Goal: Transaction & Acquisition: Purchase product/service

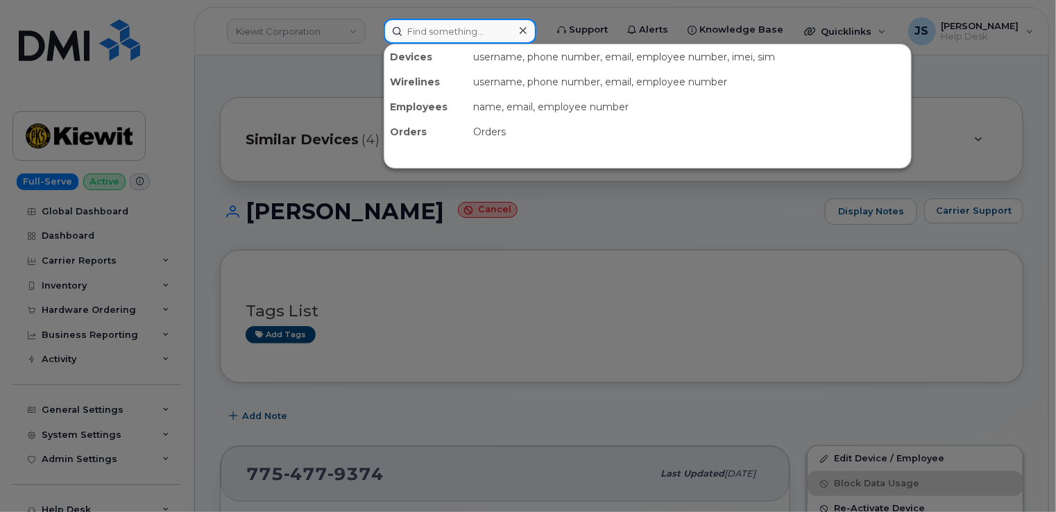
paste input "297442"
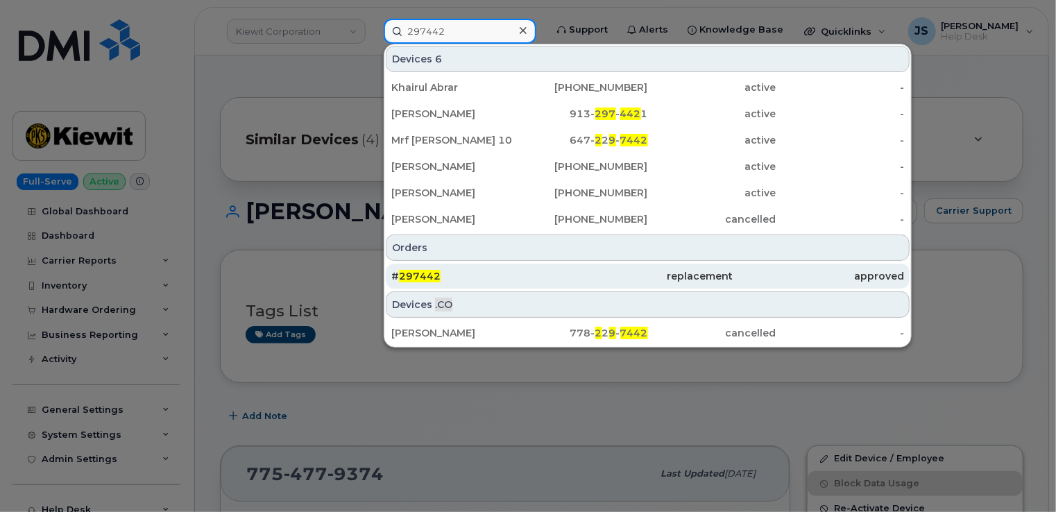
type input "297442"
click at [474, 273] on div "# 297442" at bounding box center [476, 276] width 171 height 14
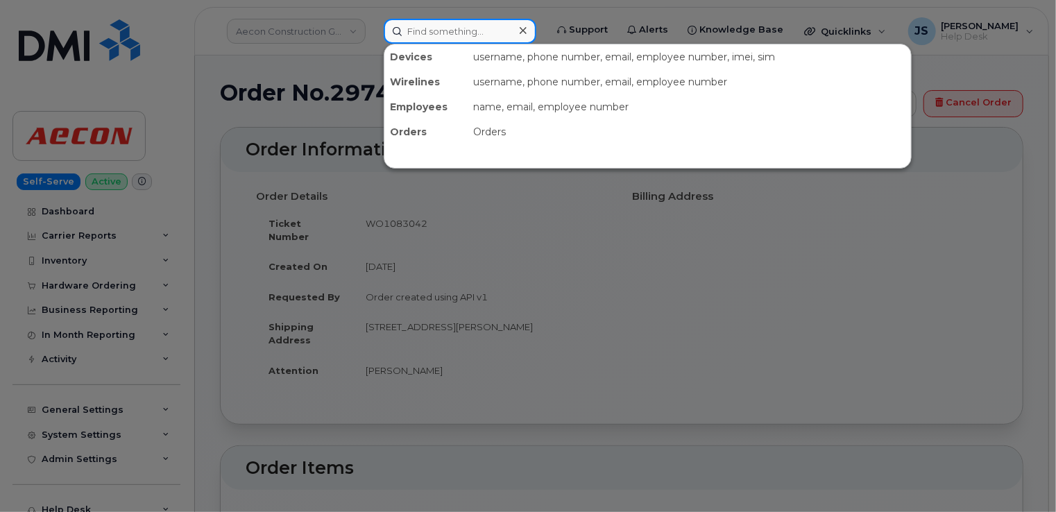
paste input "516 924-8955"
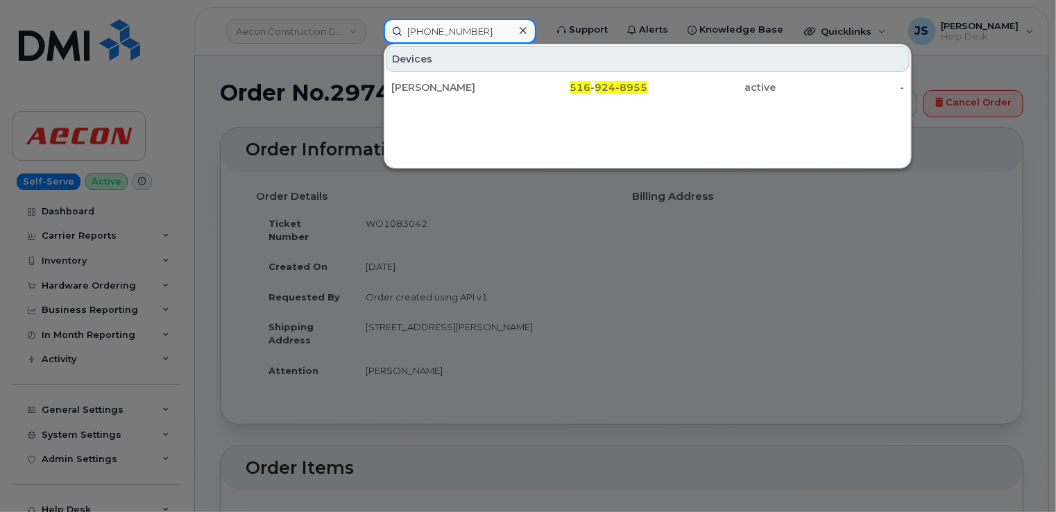
type input "516 924-8955"
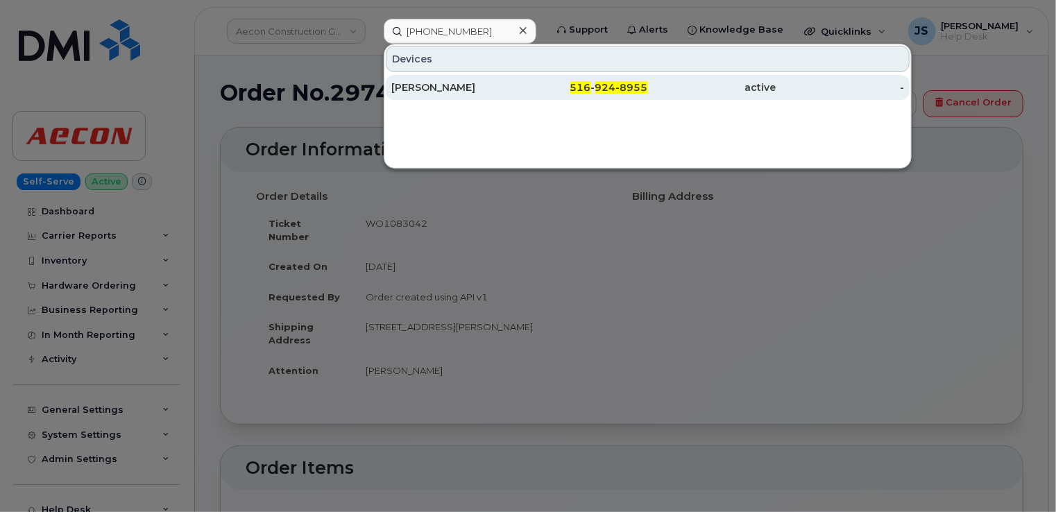
drag, startPoint x: 457, startPoint y: 122, endPoint x: 453, endPoint y: 85, distance: 37.7
click at [453, 85] on div "KENNETH SUNDBERG" at bounding box center [455, 87] width 128 height 14
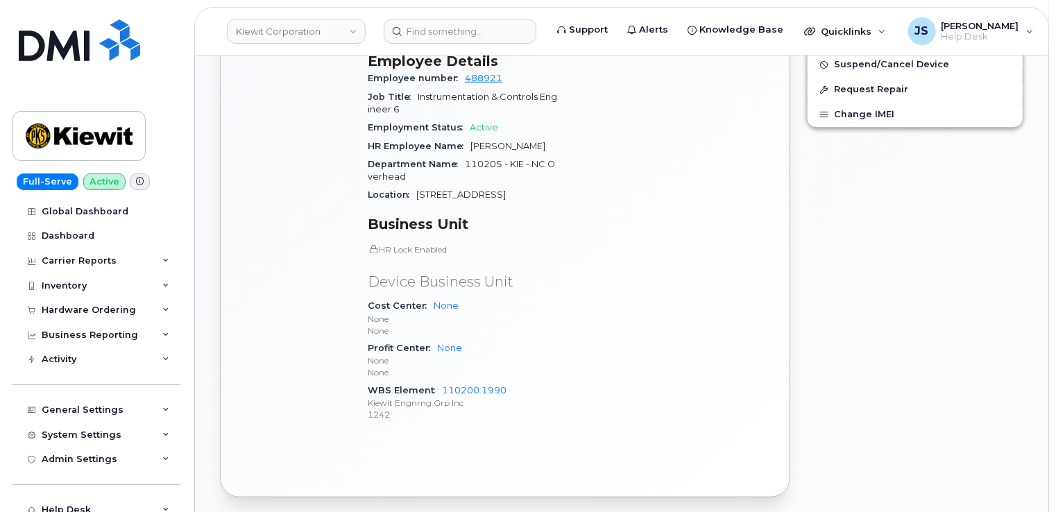
scroll to position [624, 0]
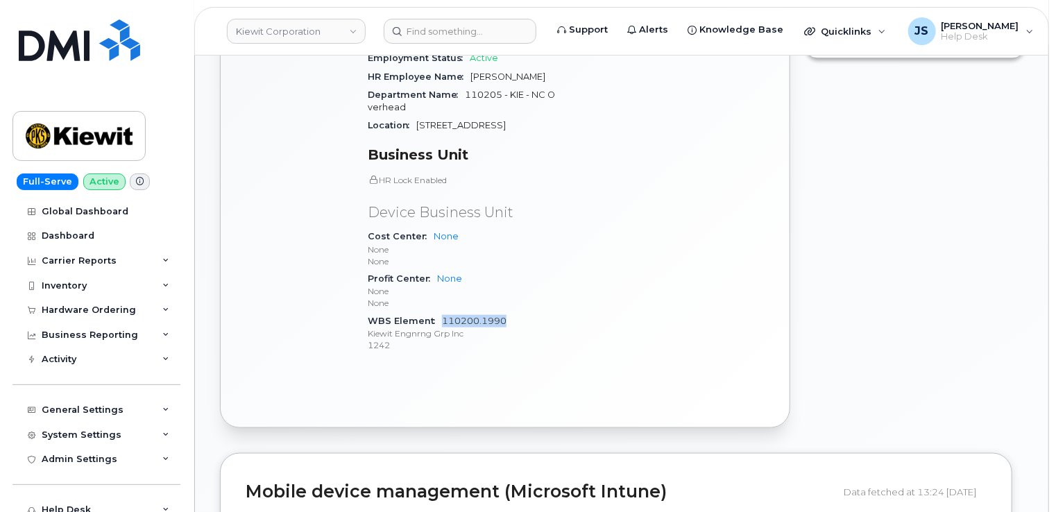
drag, startPoint x: 507, startPoint y: 309, endPoint x: 441, endPoint y: 310, distance: 65.9
click at [441, 312] on div "WBS Element 110200.1990 Kiewit Engnrng Grp Inc 1242" at bounding box center [463, 333] width 190 height 42
copy link "110200.1990"
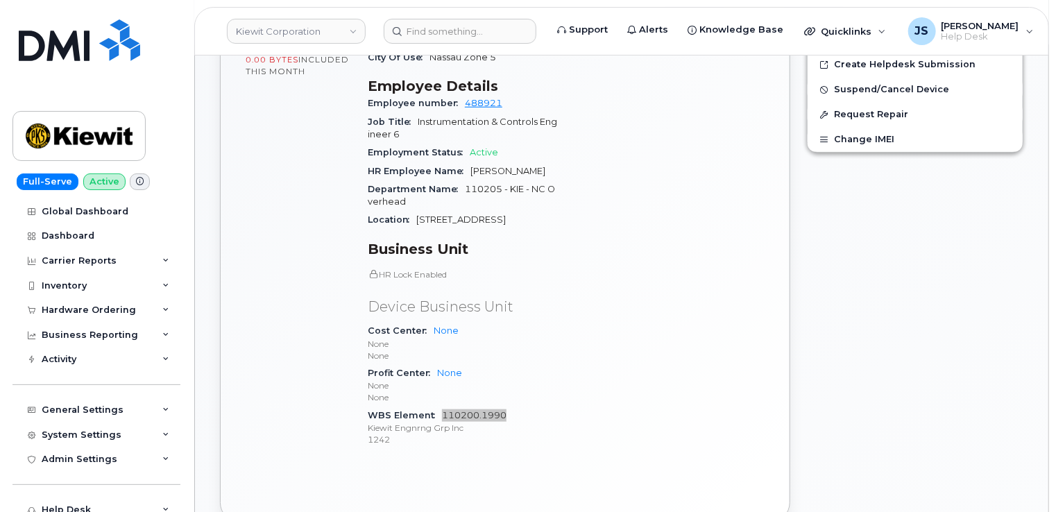
scroll to position [555, 0]
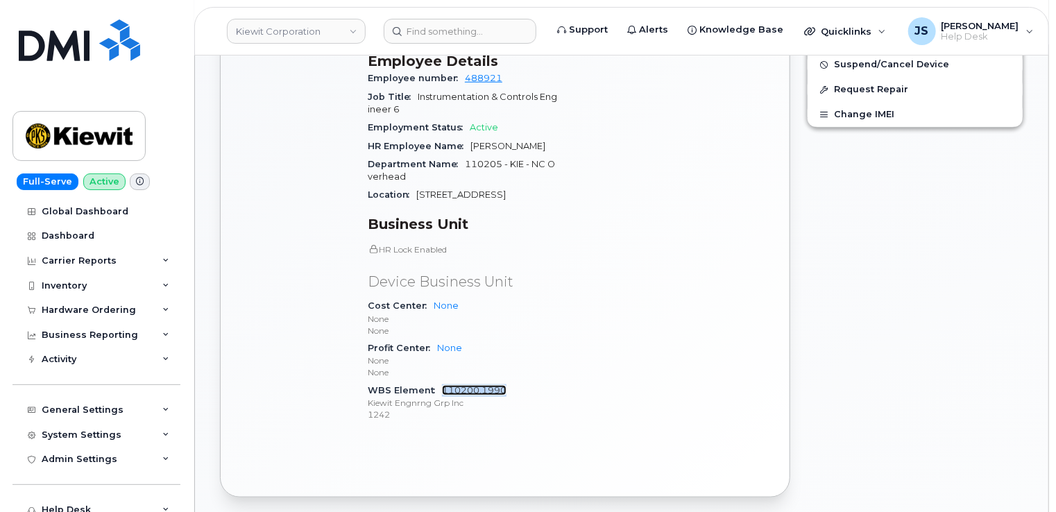
copy link "110200.1990"
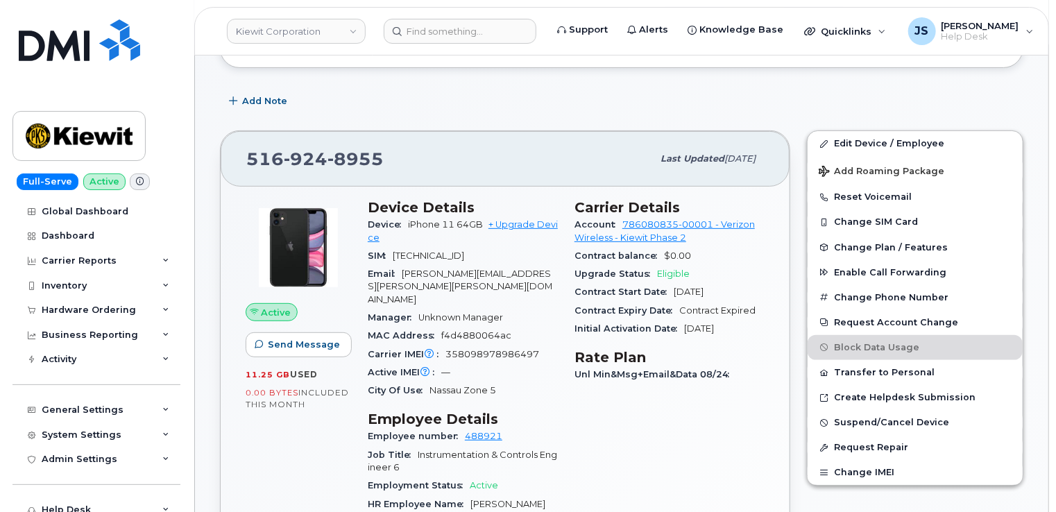
scroll to position [0, 0]
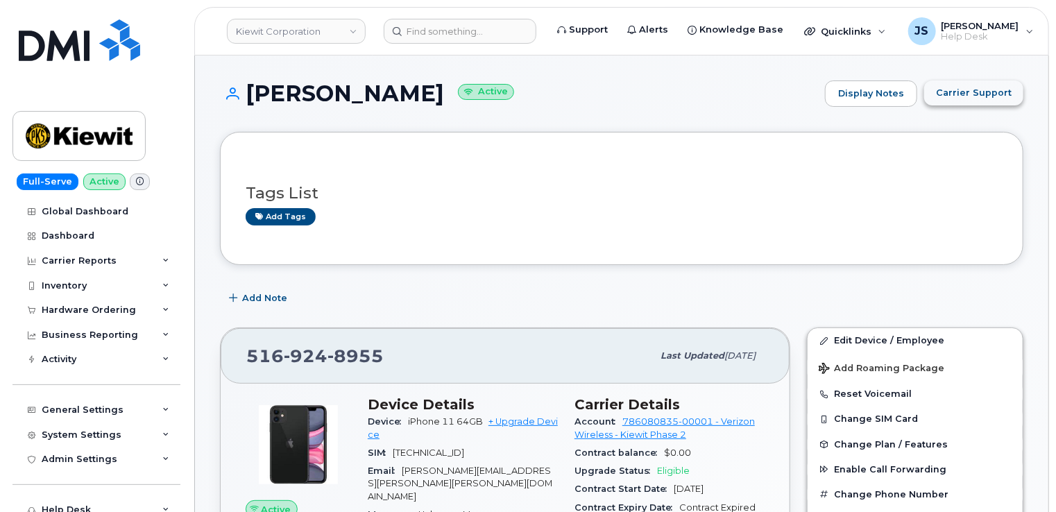
click at [977, 87] on span "Carrier Support" at bounding box center [974, 92] width 76 height 13
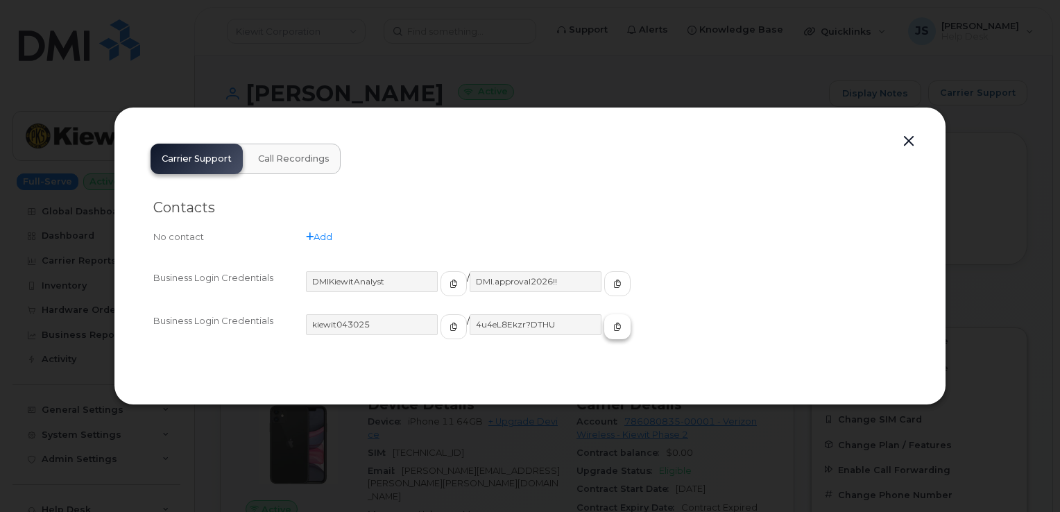
click at [613, 325] on icon "button" at bounding box center [617, 327] width 8 height 8
click at [907, 139] on button "button" at bounding box center [908, 141] width 21 height 19
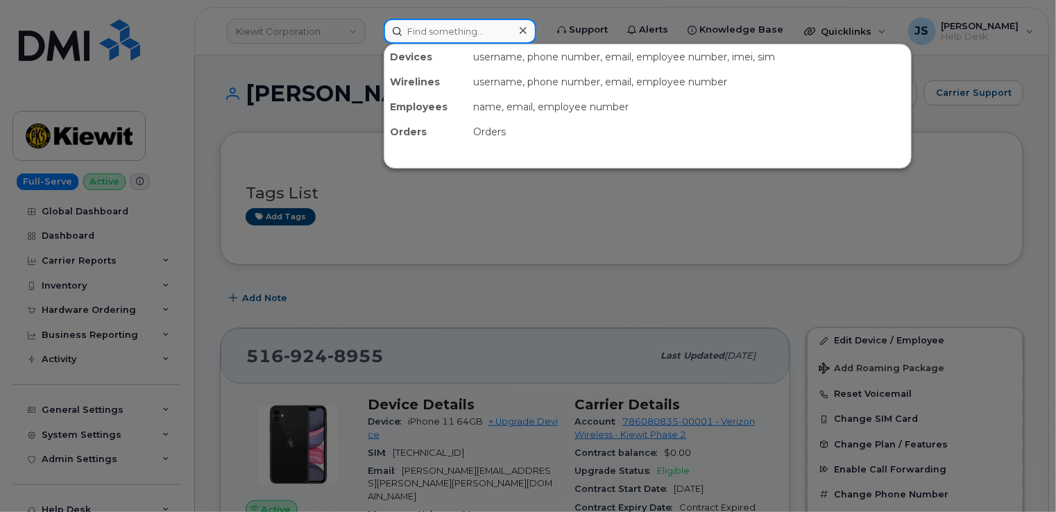
paste input "298772"
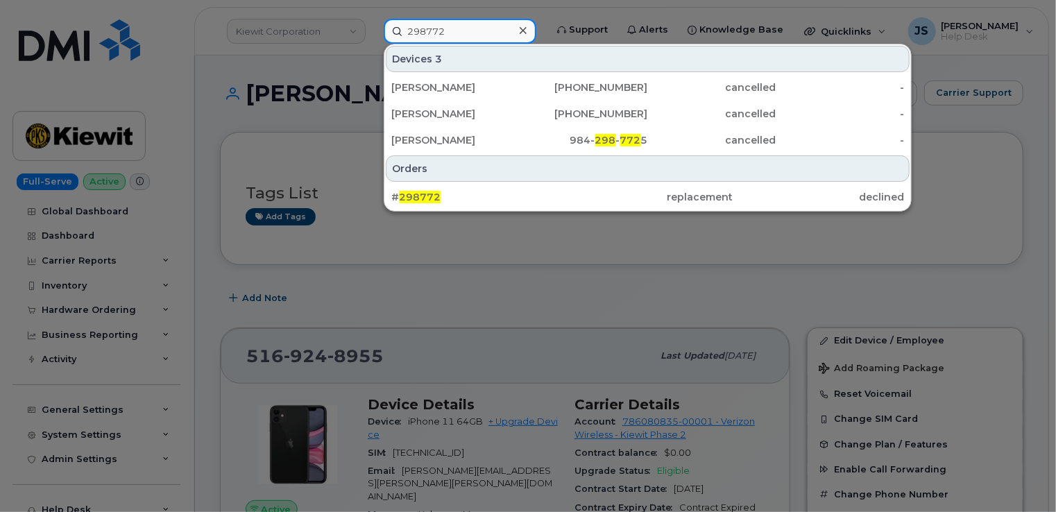
click at [472, 27] on input "298772" at bounding box center [460, 31] width 153 height 25
paste input "913-912-2697"
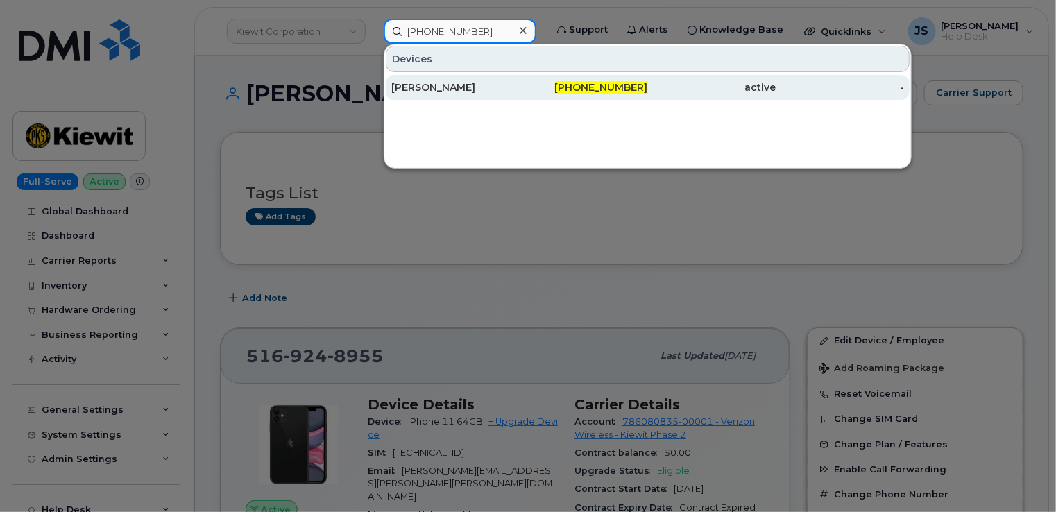
type input "913-912-2697"
click at [424, 89] on div "JOANNA RAMON" at bounding box center [455, 87] width 128 height 14
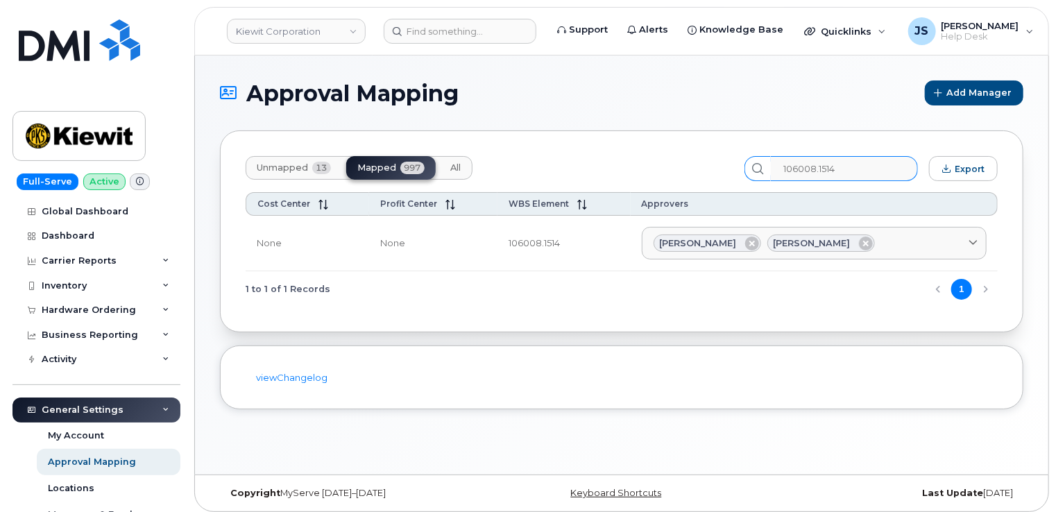
click at [864, 169] on input "106008.1514" at bounding box center [844, 168] width 147 height 25
type input "110200.1990"
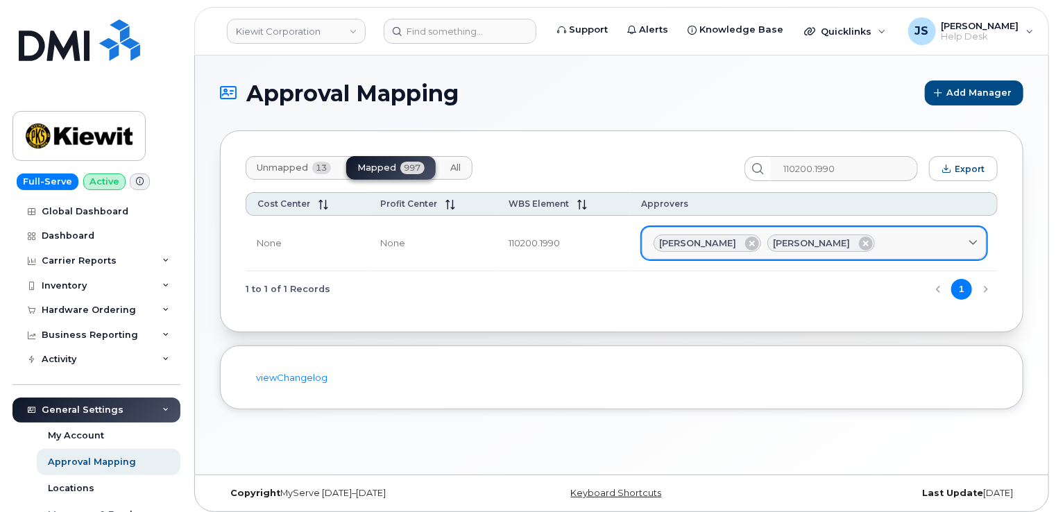
drag, startPoint x: 741, startPoint y: 241, endPoint x: 672, endPoint y: 241, distance: 68.7
click at [672, 241] on span "Jennifer Krussel" at bounding box center [698, 243] width 77 height 13
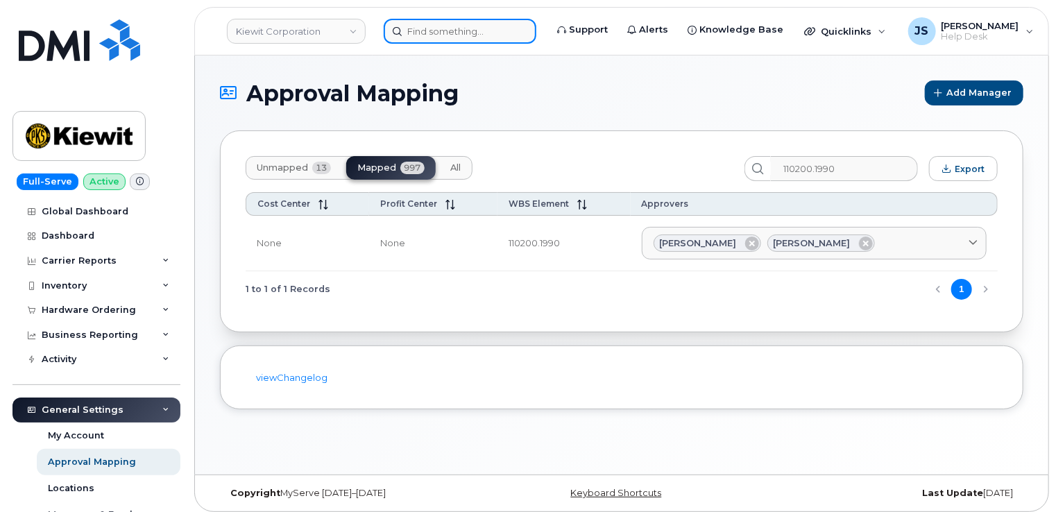
click at [458, 31] on input at bounding box center [460, 31] width 153 height 25
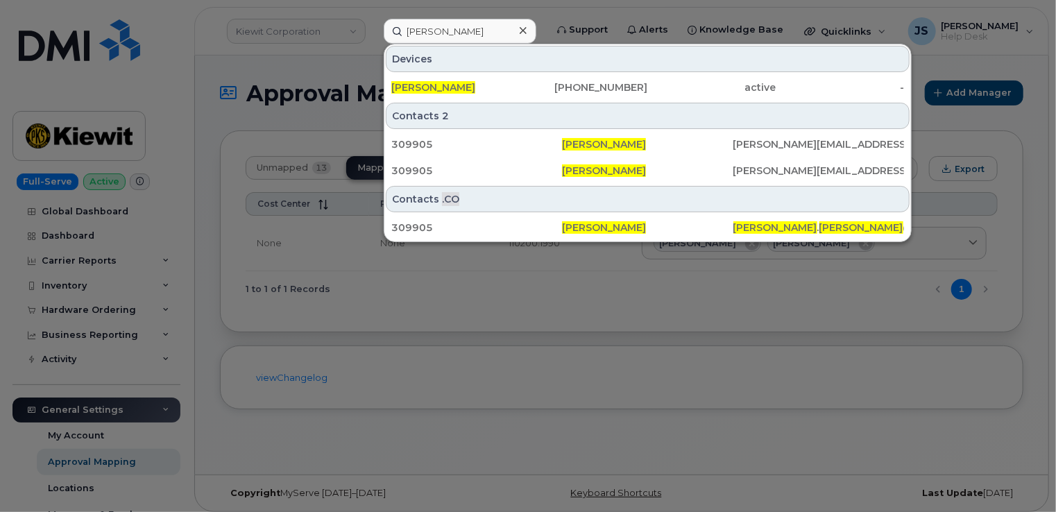
click at [256, 133] on div at bounding box center [528, 256] width 1056 height 512
drag, startPoint x: 485, startPoint y: 30, endPoint x: 393, endPoint y: 40, distance: 92.8
click at [393, 40] on input "Jennifer Krussel" at bounding box center [460, 31] width 153 height 25
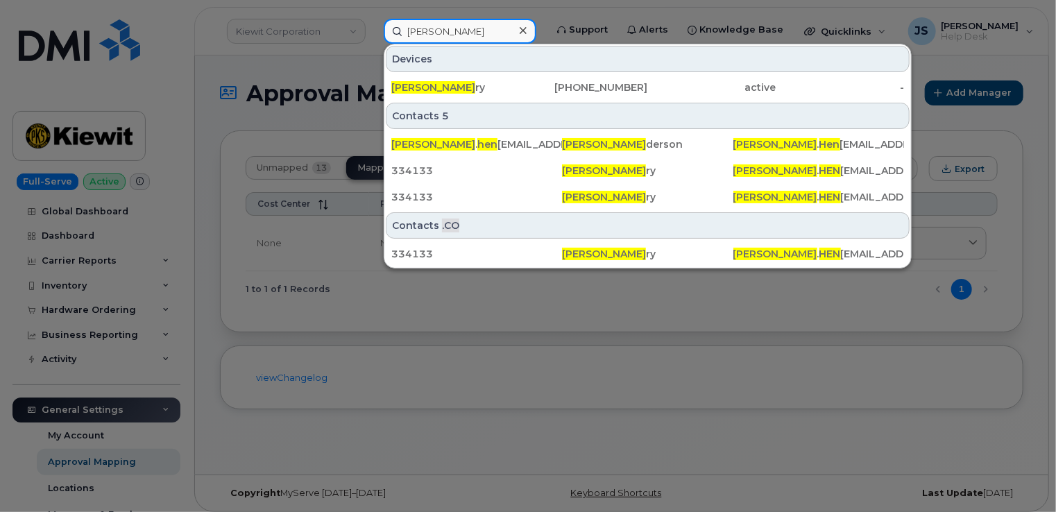
type input "Sharon Hen"
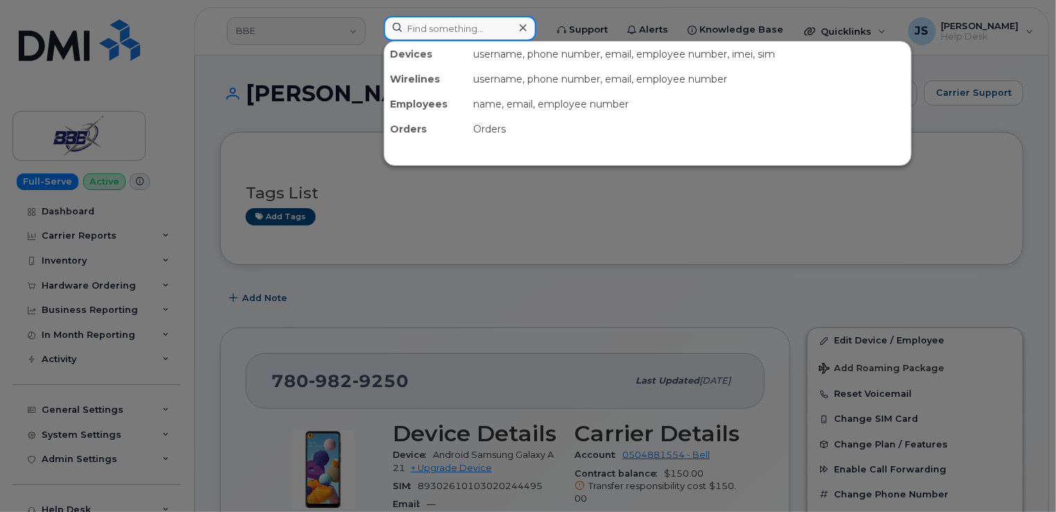
paste input "299278"
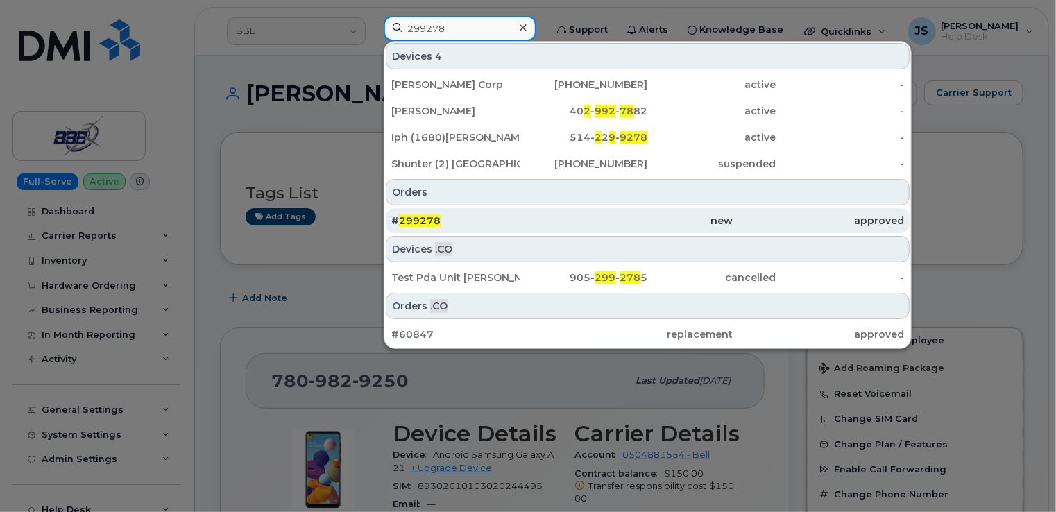
type input "299278"
click at [465, 221] on div "# 299278" at bounding box center [476, 221] width 171 height 14
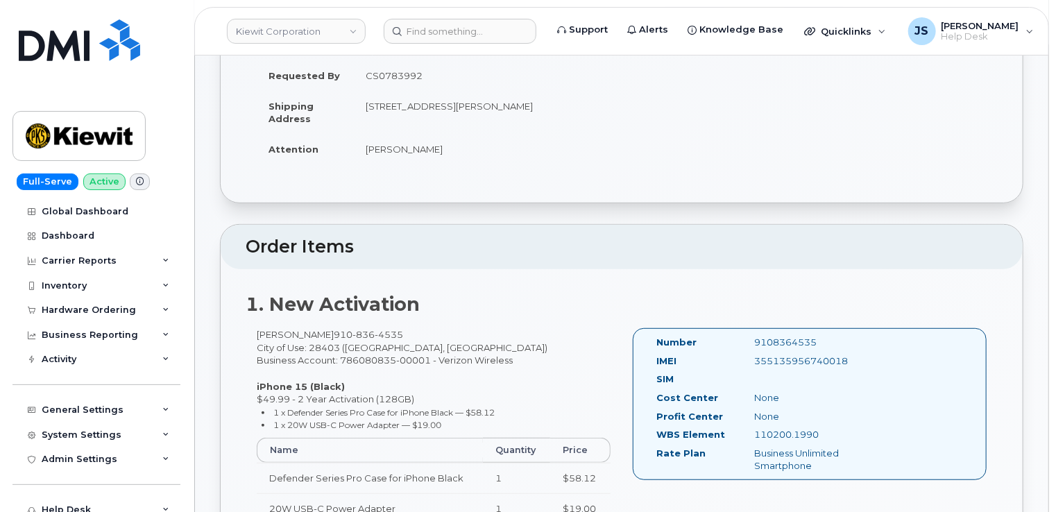
scroll to position [277, 0]
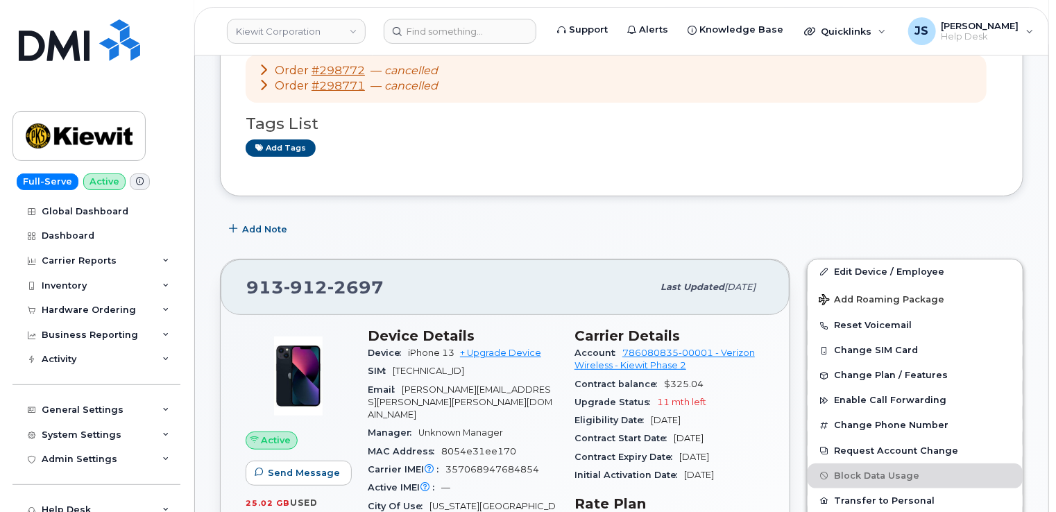
scroll to position [208, 0]
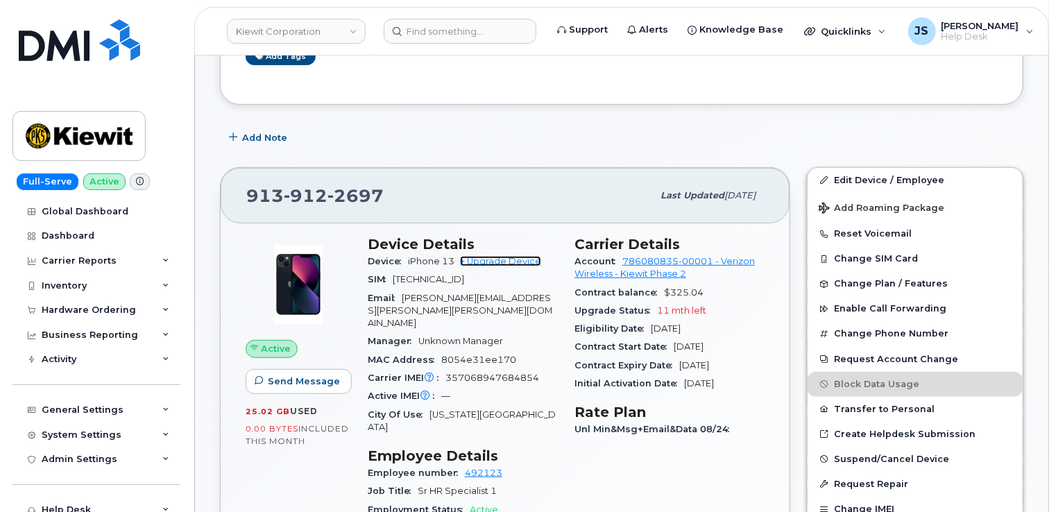
click at [519, 263] on link "+ Upgrade Device" at bounding box center [500, 261] width 81 height 10
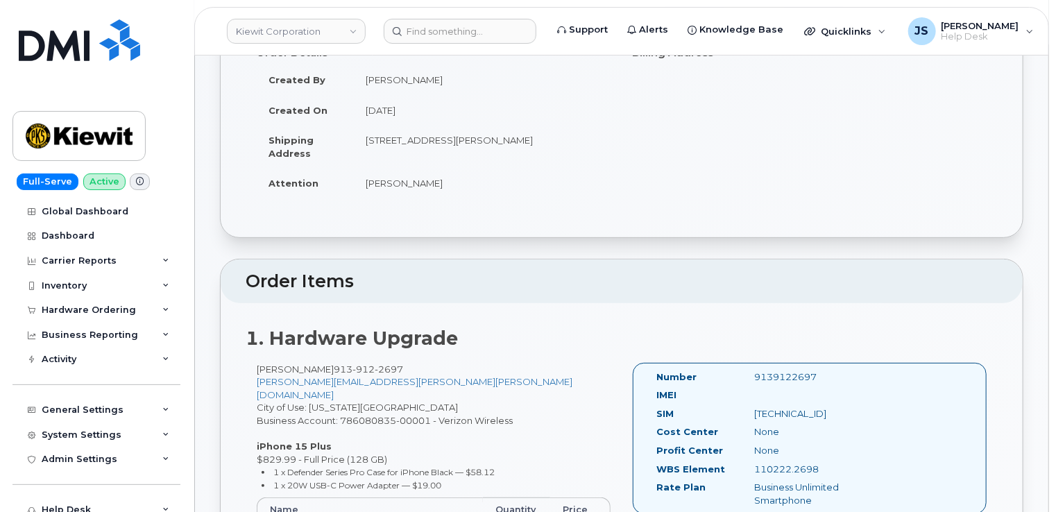
scroll to position [139, 0]
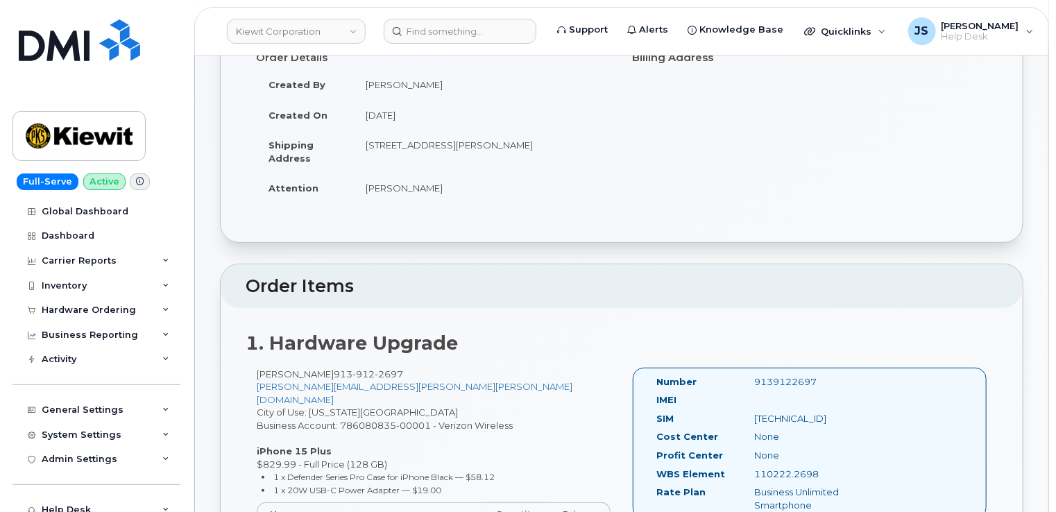
drag, startPoint x: 366, startPoint y: 146, endPoint x: 536, endPoint y: 148, distance: 169.9
click at [536, 148] on td "8900 Renner Blvd LENEXA KS 66219-3049 UNITED STATES" at bounding box center [482, 151] width 258 height 43
drag, startPoint x: 536, startPoint y: 148, endPoint x: 529, endPoint y: 147, distance: 7.1
copy td "[STREET_ADDRESS][PERSON_NAME]"
click at [405, 187] on td "[PERSON_NAME]" at bounding box center [482, 188] width 258 height 31
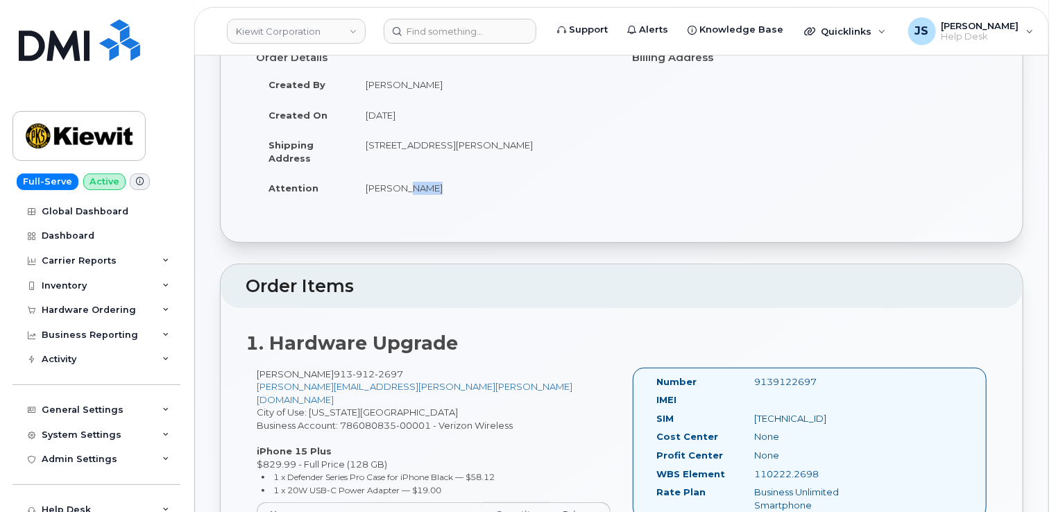
click at [405, 187] on td "[PERSON_NAME]" at bounding box center [482, 188] width 258 height 31
copy div "[PERSON_NAME]"
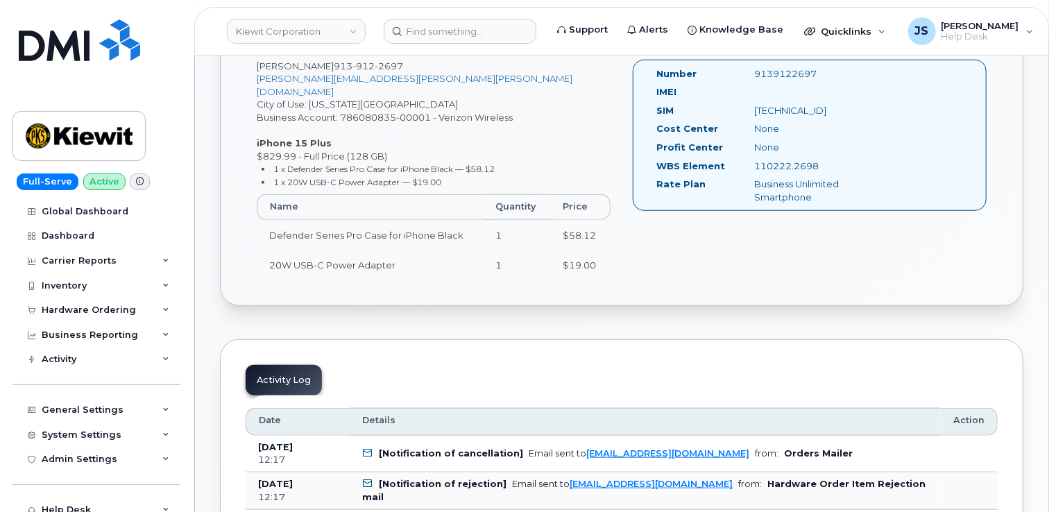
scroll to position [416, 0]
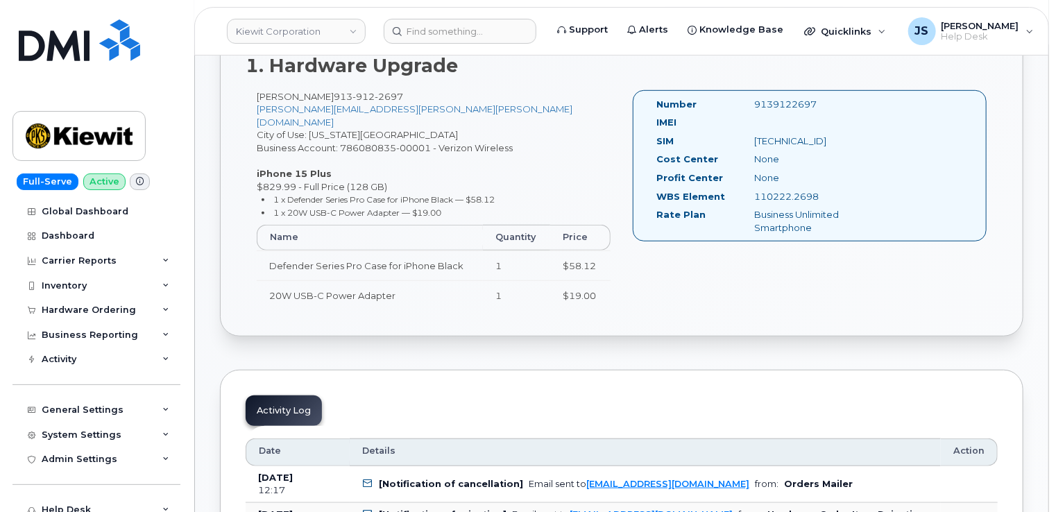
click at [817, 193] on div "110222.2698" at bounding box center [812, 196] width 137 height 13
click at [820, 194] on div "110222.2698" at bounding box center [812, 196] width 137 height 13
click at [818, 194] on div "110222.2698" at bounding box center [812, 196] width 137 height 13
drag, startPoint x: 818, startPoint y: 194, endPoint x: 758, endPoint y: 196, distance: 59.7
click at [758, 196] on div "110222.2698" at bounding box center [812, 196] width 137 height 13
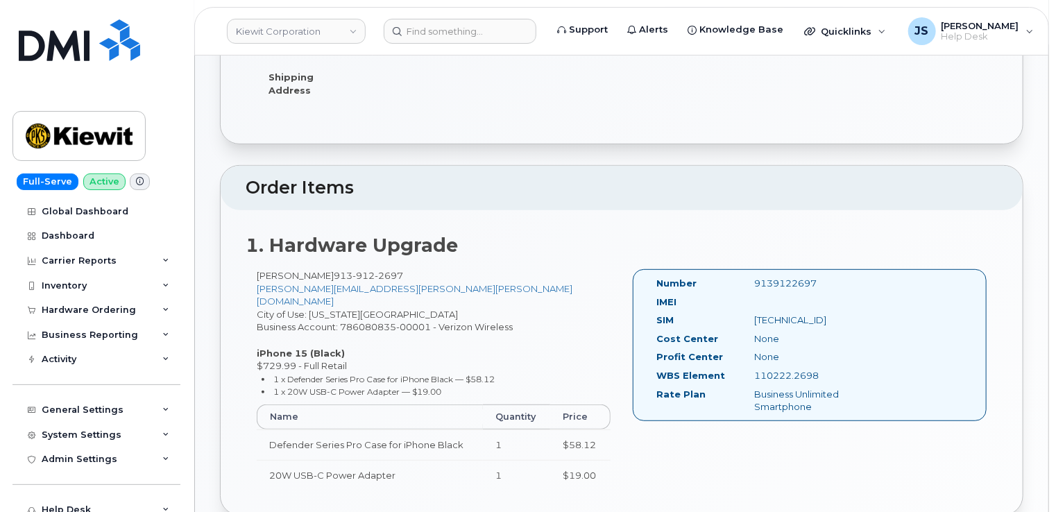
scroll to position [208, 0]
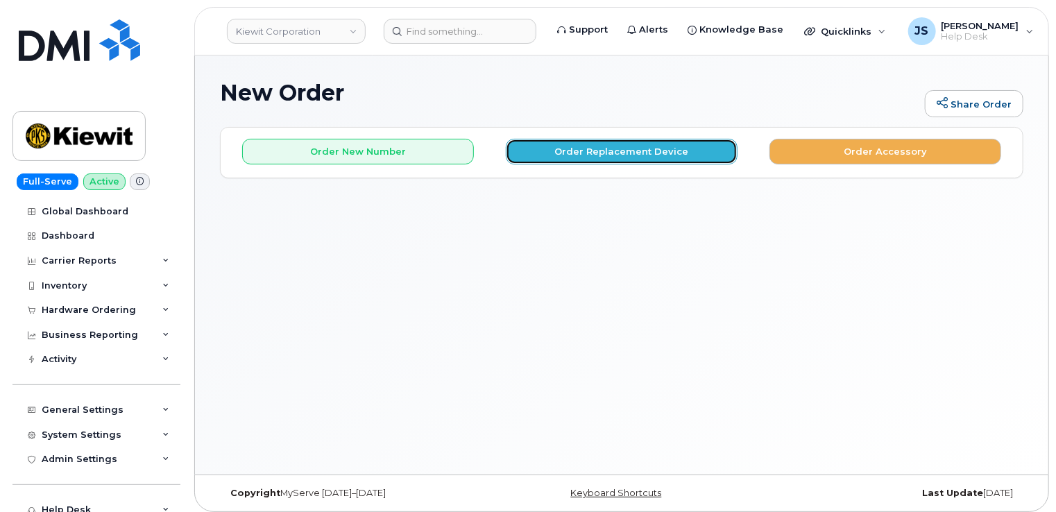
click at [632, 143] on button "Order Replacement Device" at bounding box center [622, 152] width 232 height 26
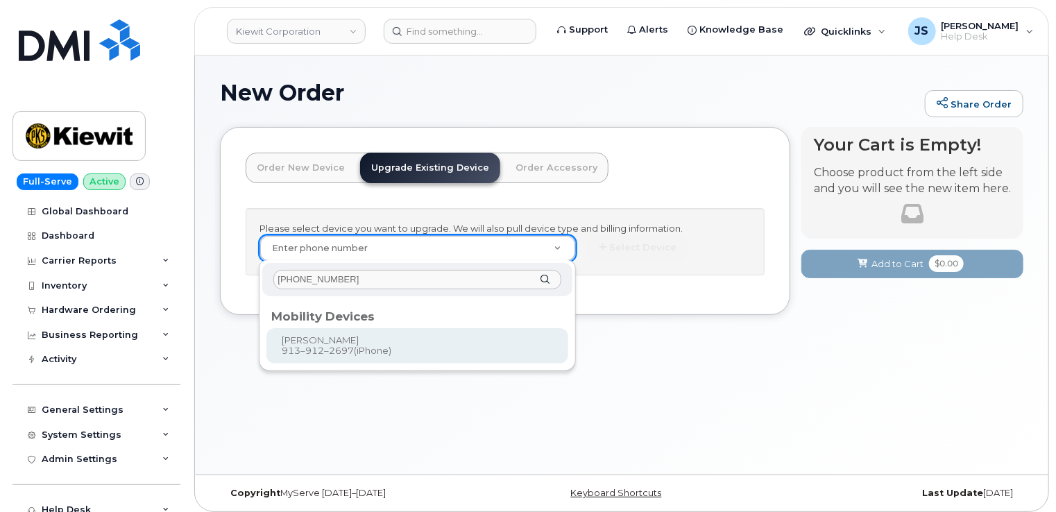
type input "913-912-2697"
type input "1174311"
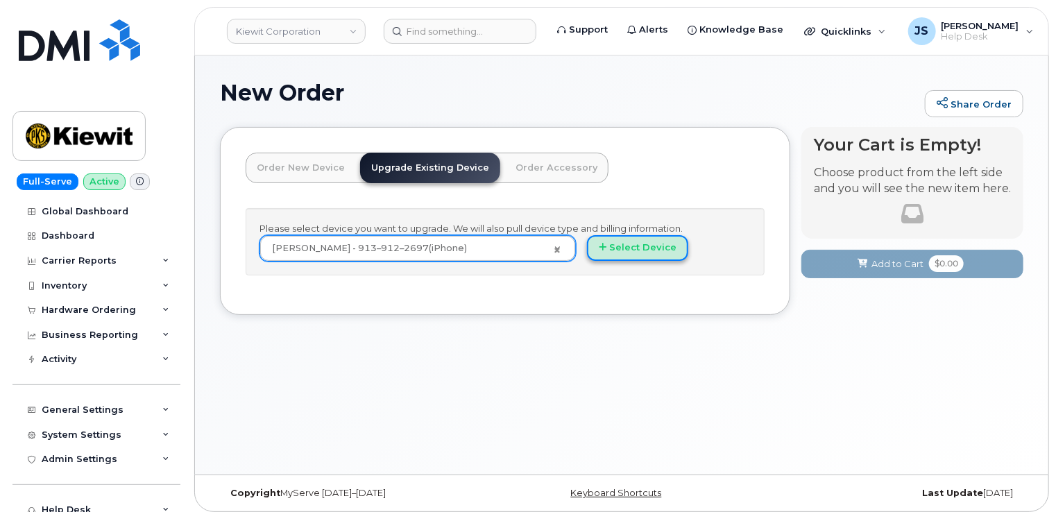
click at [643, 251] on button "Select Device" at bounding box center [637, 248] width 101 height 26
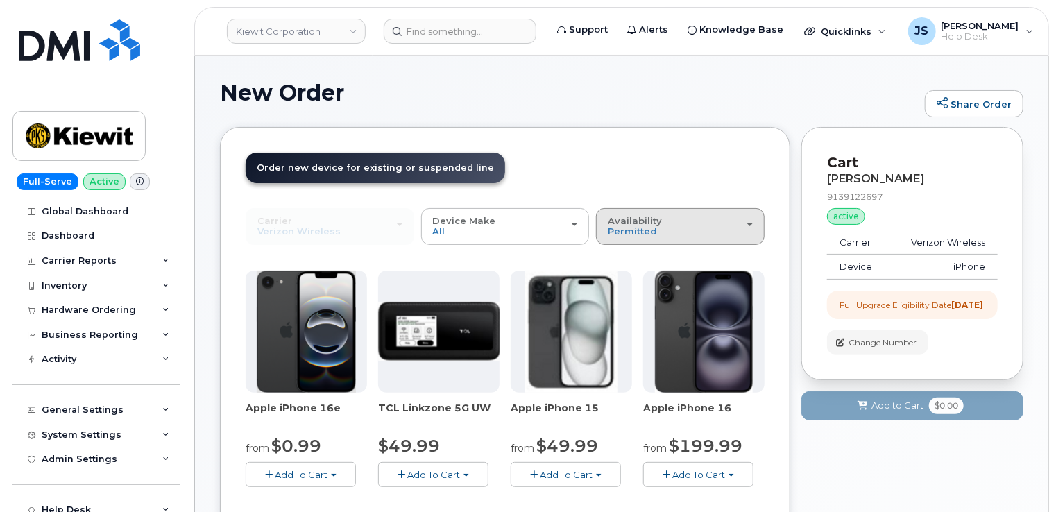
click at [659, 221] on div "Availability Permitted All" at bounding box center [680, 227] width 145 height 22
click at [638, 277] on div "All" at bounding box center [680, 281] width 162 height 17
click at [639, 226] on span "Permitted" at bounding box center [632, 230] width 49 height 11
click at [619, 280] on label "All" at bounding box center [613, 281] width 29 height 17
click at [0, 0] on input "All" at bounding box center [0, 0] width 0 height 0
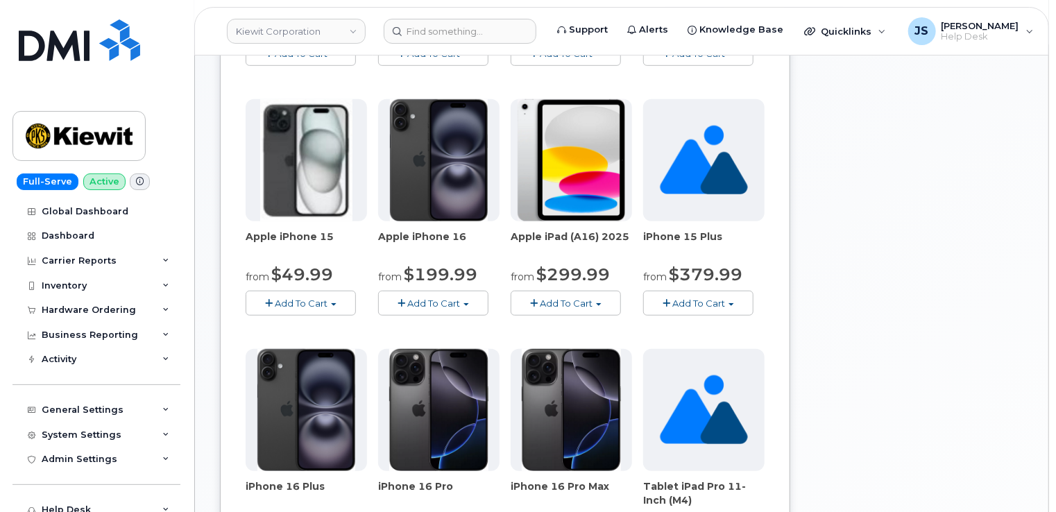
scroll to position [416, 0]
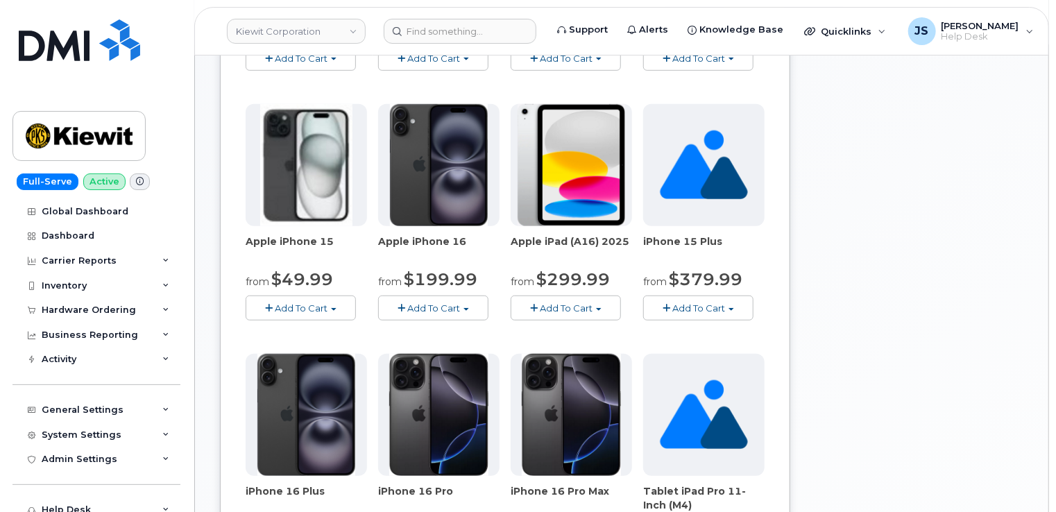
click at [724, 304] on span "Add To Cart" at bounding box center [698, 307] width 53 height 11
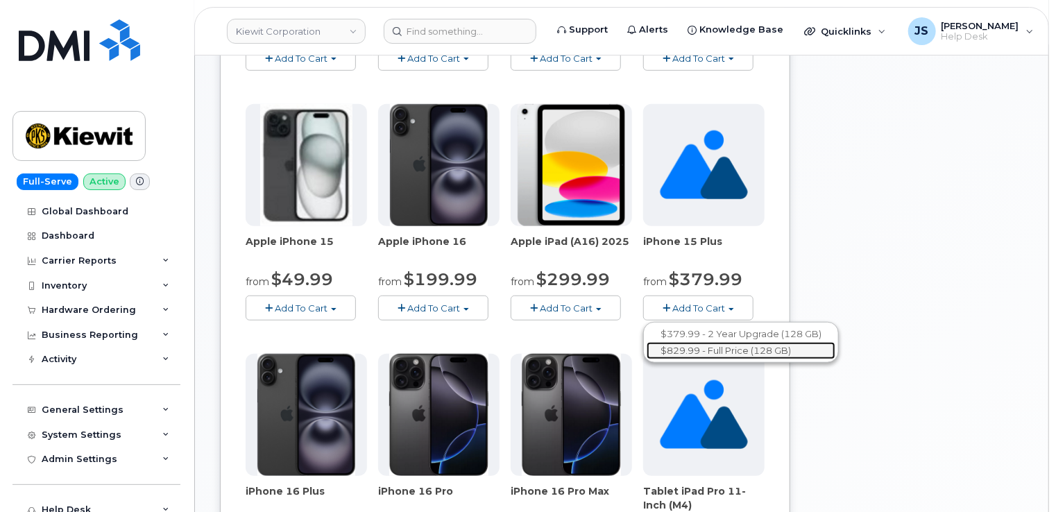
click at [730, 353] on link "$829.99 - Full Price (128 GB)" at bounding box center [740, 350] width 189 height 17
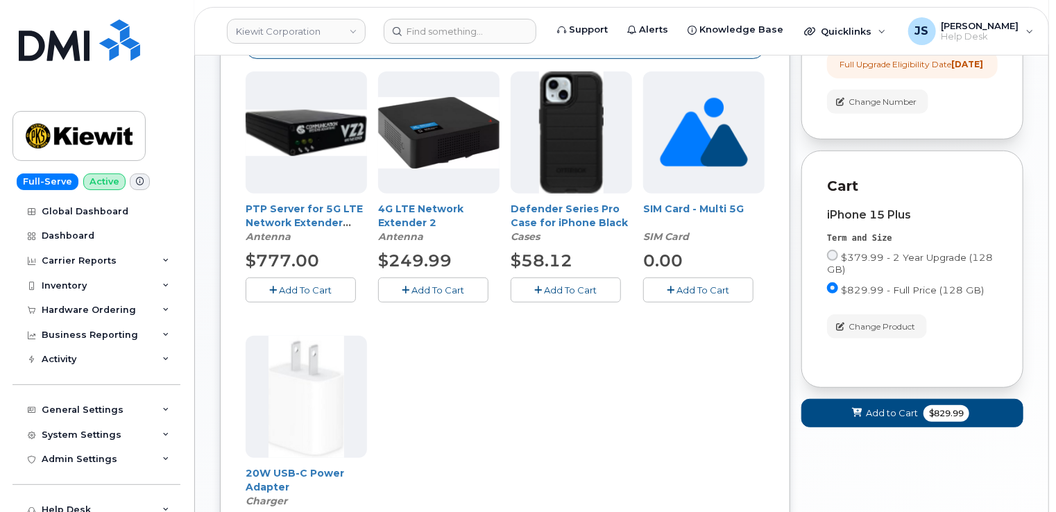
scroll to position [208, 0]
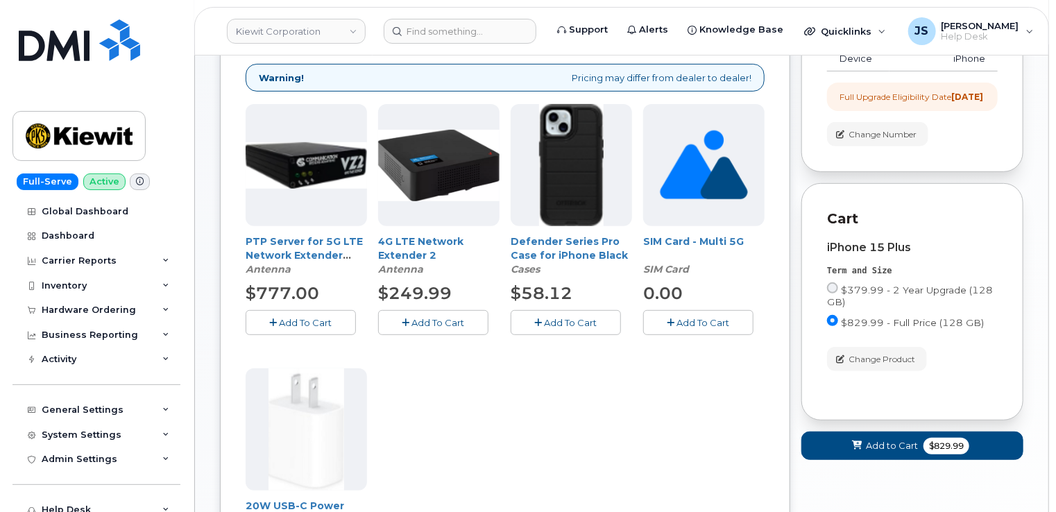
click at [547, 320] on span "Add To Cart" at bounding box center [570, 322] width 53 height 11
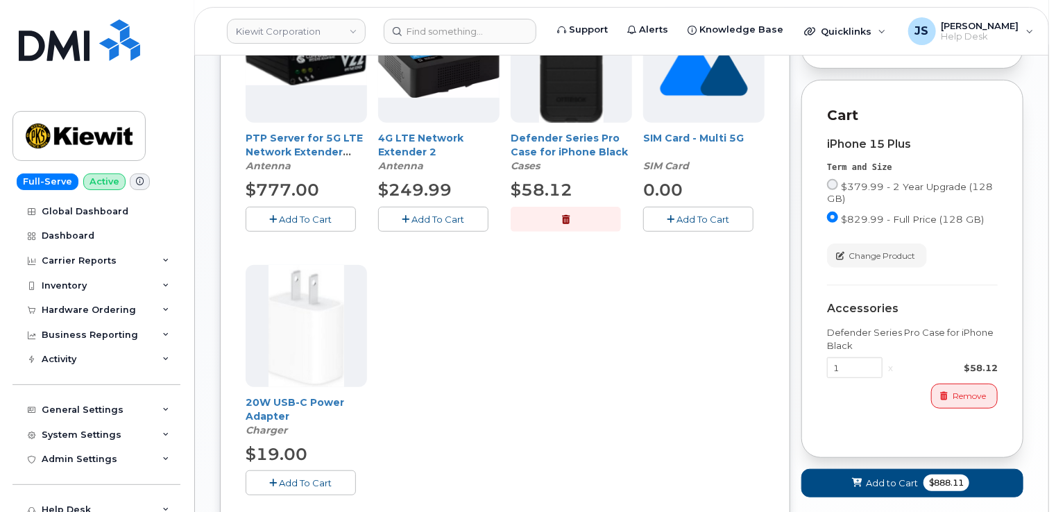
scroll to position [347, 0]
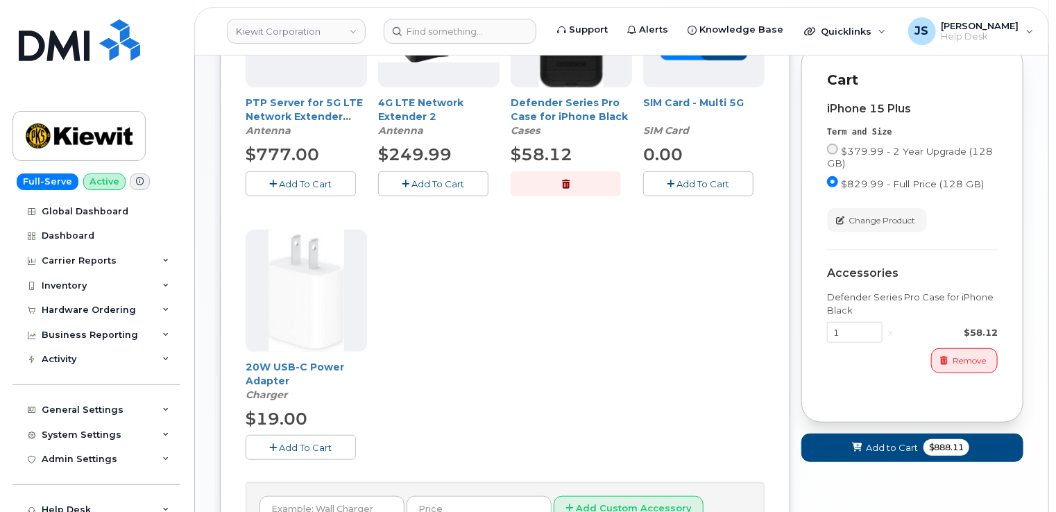
click at [278, 447] on button "Add To Cart" at bounding box center [301, 447] width 110 height 24
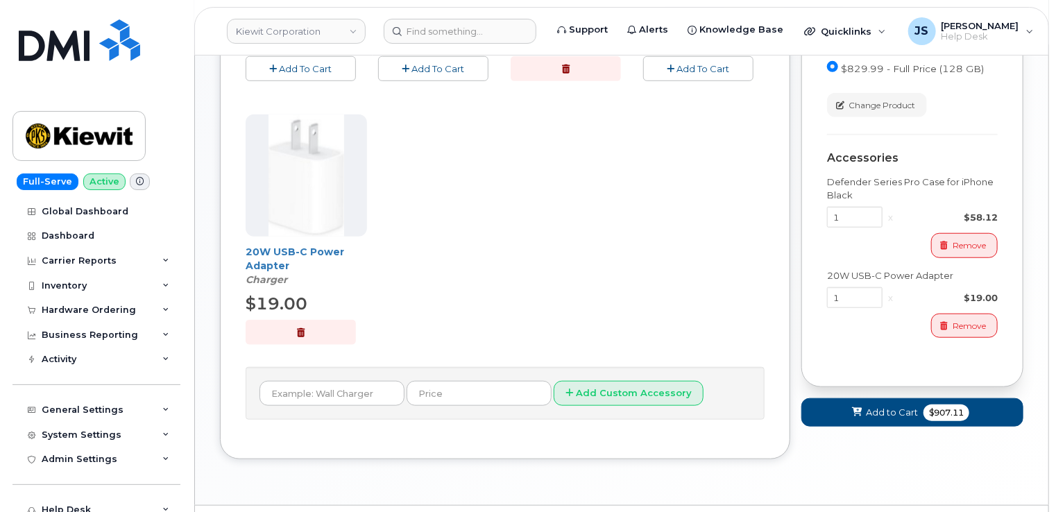
scroll to position [497, 0]
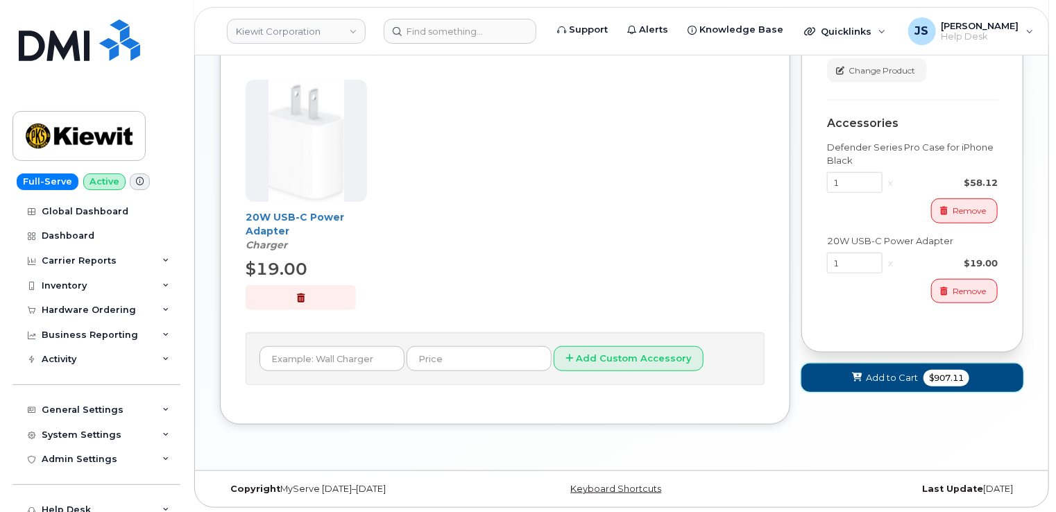
click at [857, 382] on icon at bounding box center [857, 377] width 10 height 9
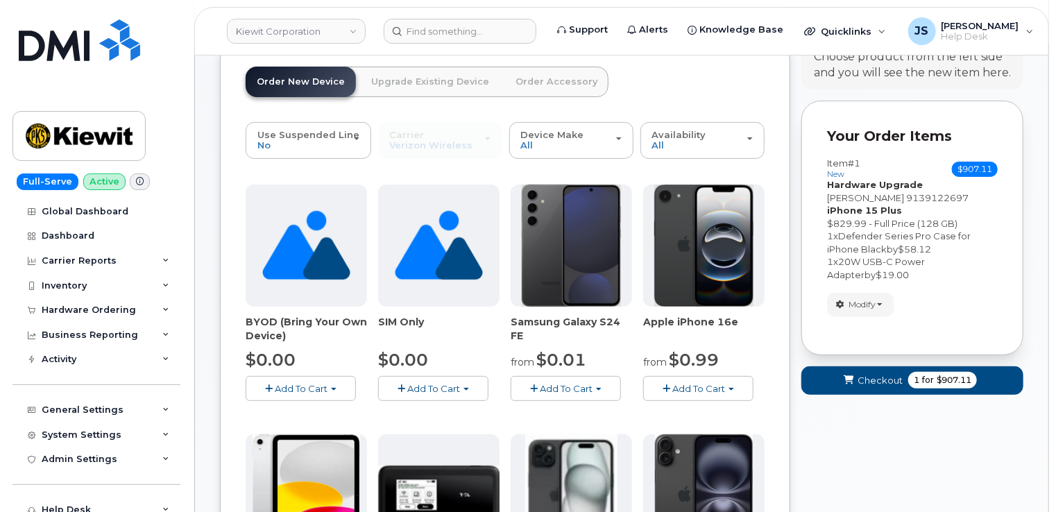
scroll to position [67, 0]
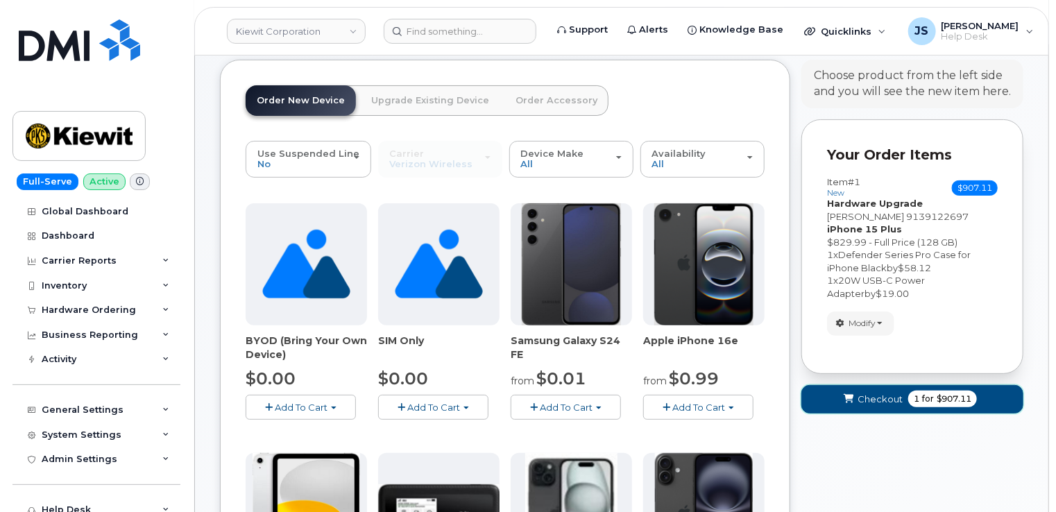
click at [879, 393] on span "Checkout" at bounding box center [879, 399] width 45 height 13
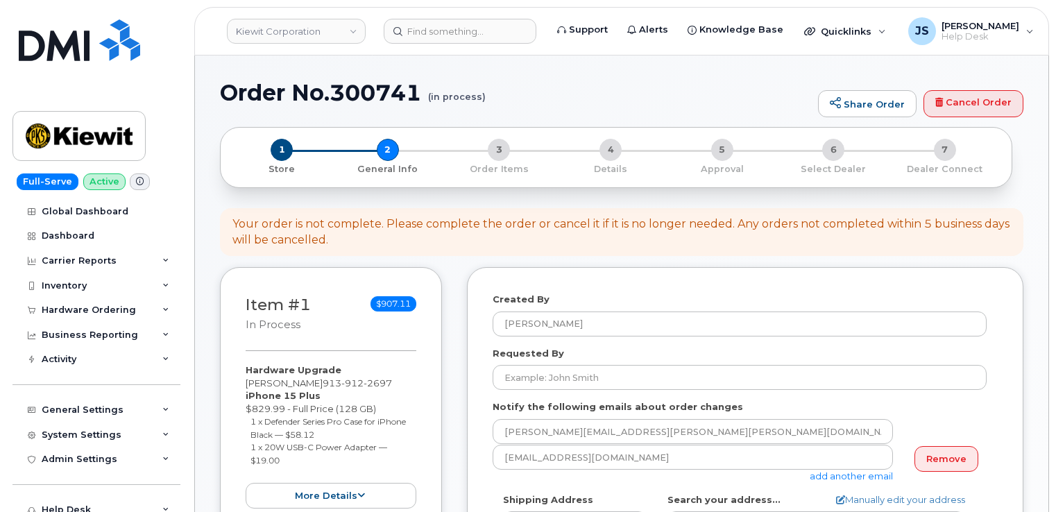
select select
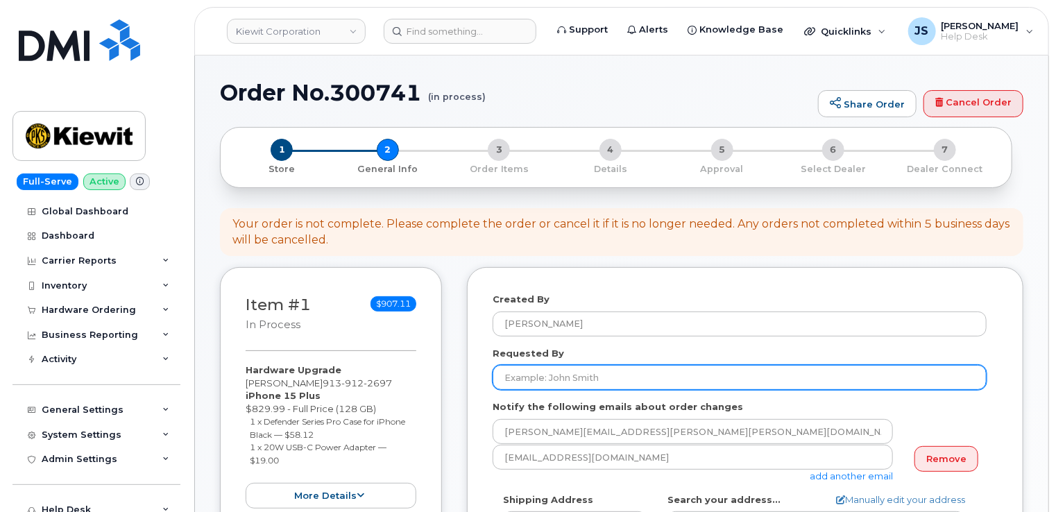
paste input "CS0784279"
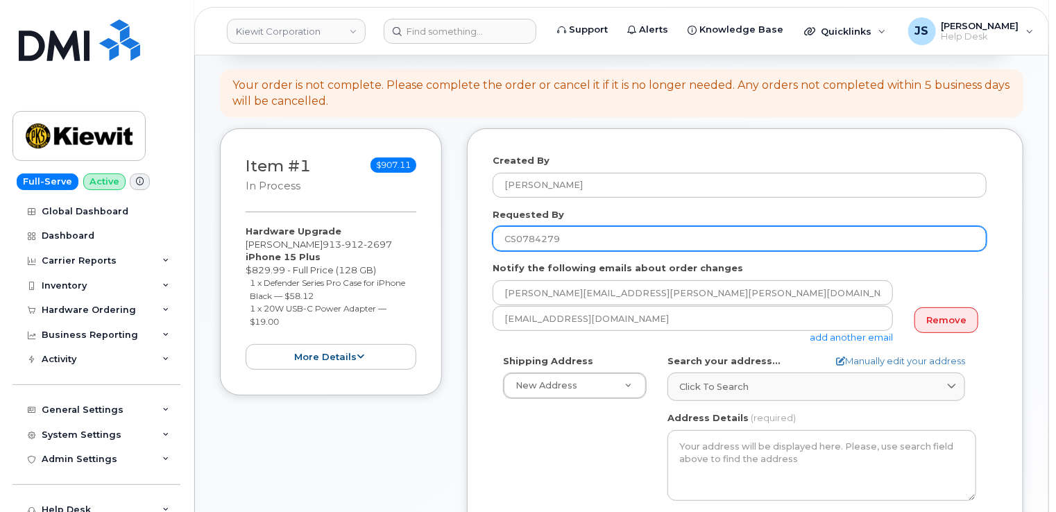
scroll to position [277, 0]
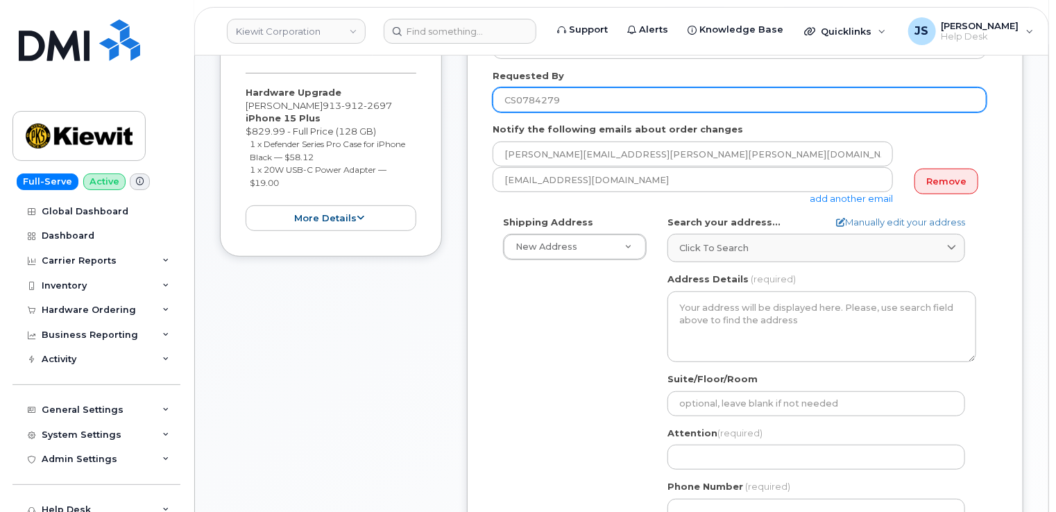
type input "CS0784279"
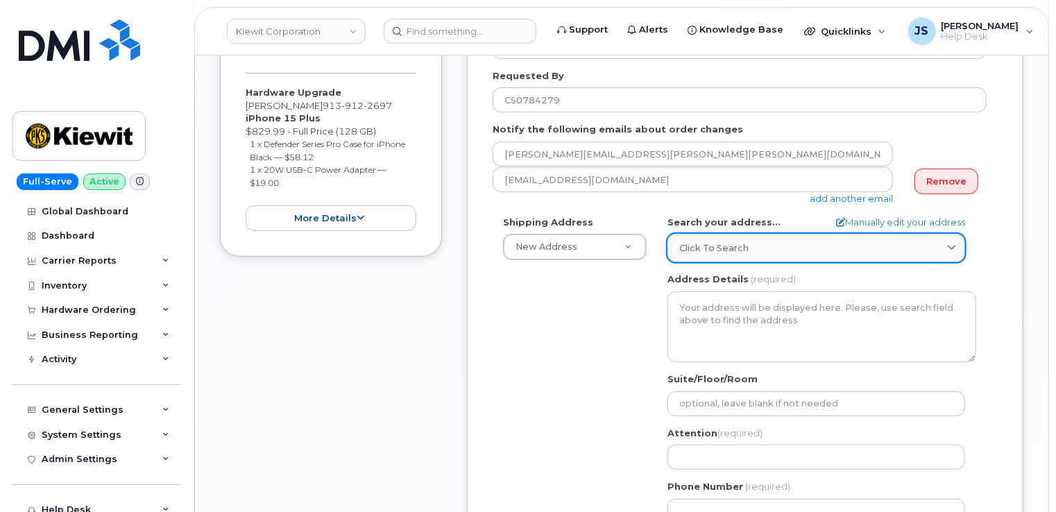
click at [750, 247] on div "Click to search" at bounding box center [816, 247] width 274 height 13
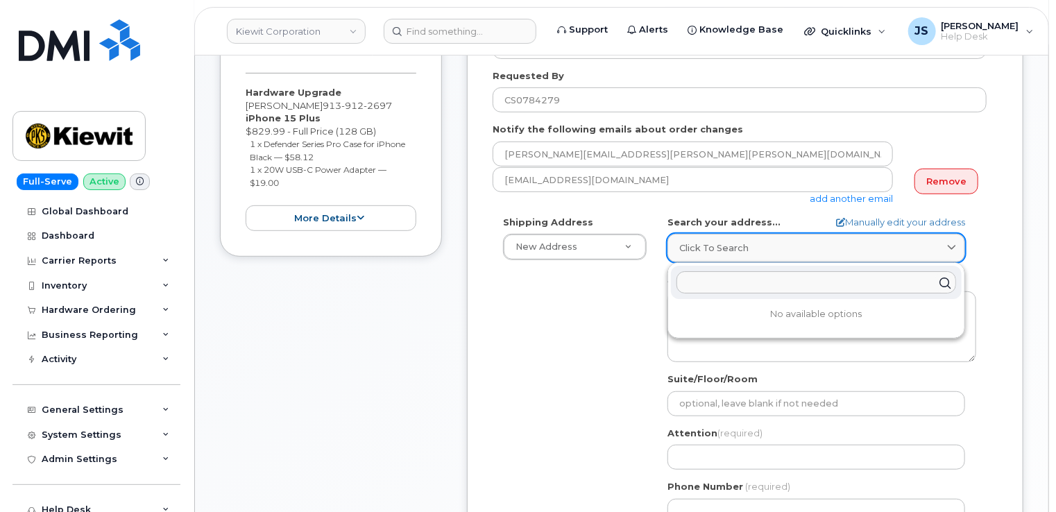
paste input "8900 Renner Blvd LENEXA KS 66219"
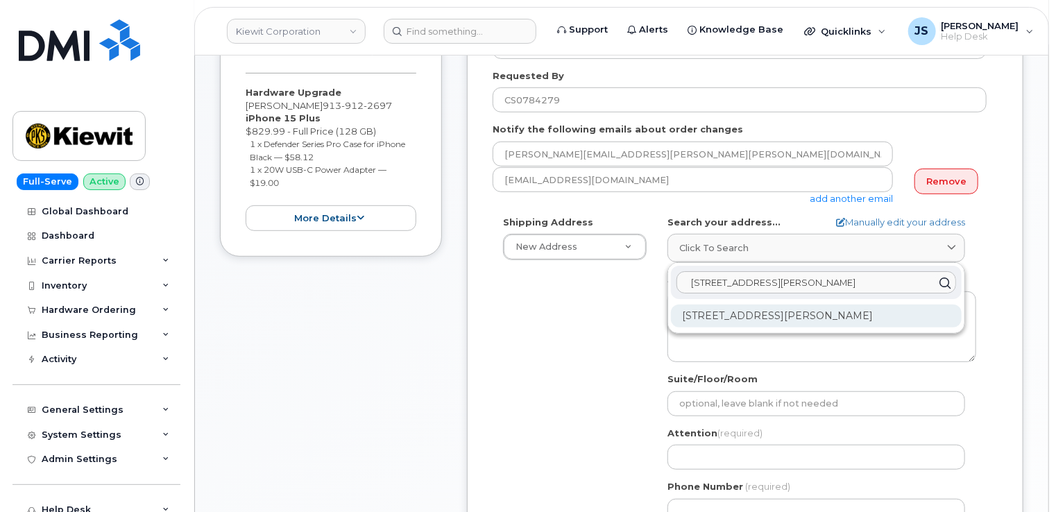
type input "8900 Renner Blvd LENEXA KS 66219"
click at [761, 312] on div "8900 Renner Blvd Lenexa KS 66219-3049" at bounding box center [816, 315] width 291 height 23
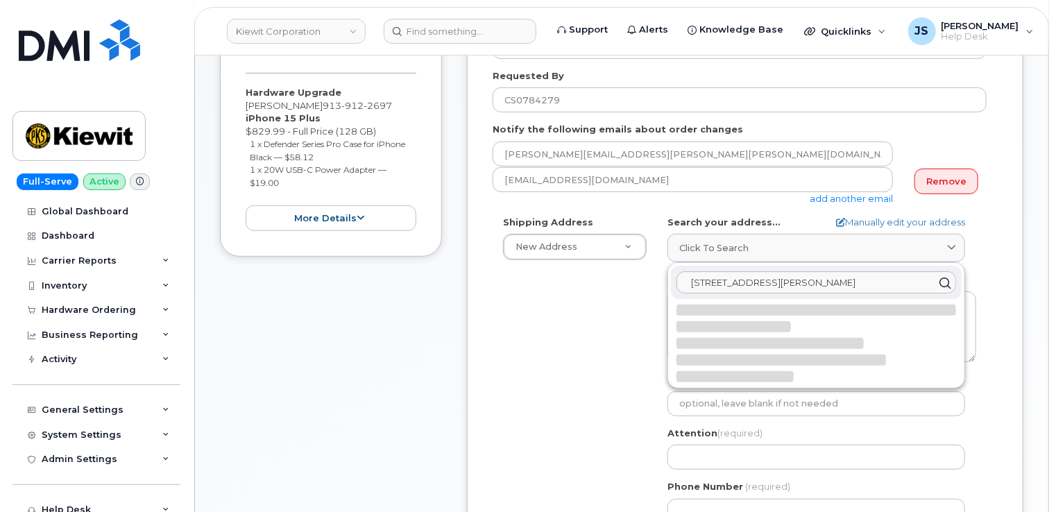
select select
type textarea "8900 Renner Blvd LENEXA KS 66219-3049 UNITED STATES"
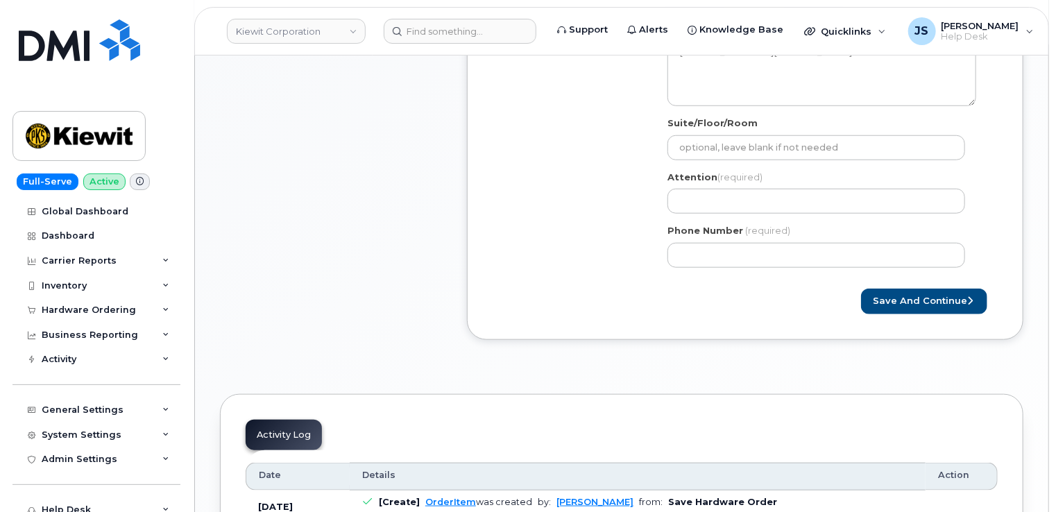
scroll to position [555, 0]
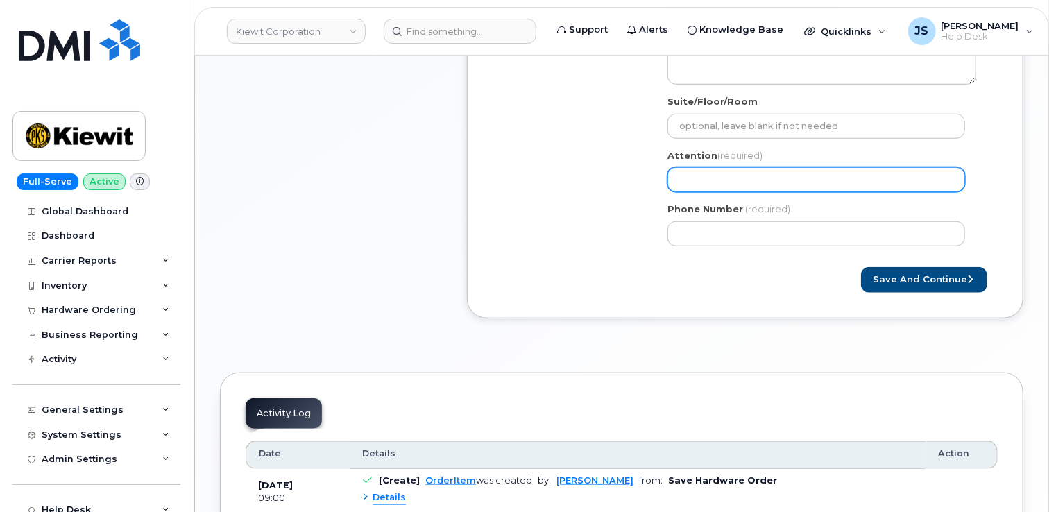
click at [741, 168] on input "Attention (required)" at bounding box center [816, 179] width 298 height 25
paste input "[PERSON_NAME]"
select select
type input "[PERSON_NAME]"
click at [544, 257] on form "Created By Jacob Shepherd Requested By CS0784279 Notify the following emails ab…" at bounding box center [744, 15] width 505 height 554
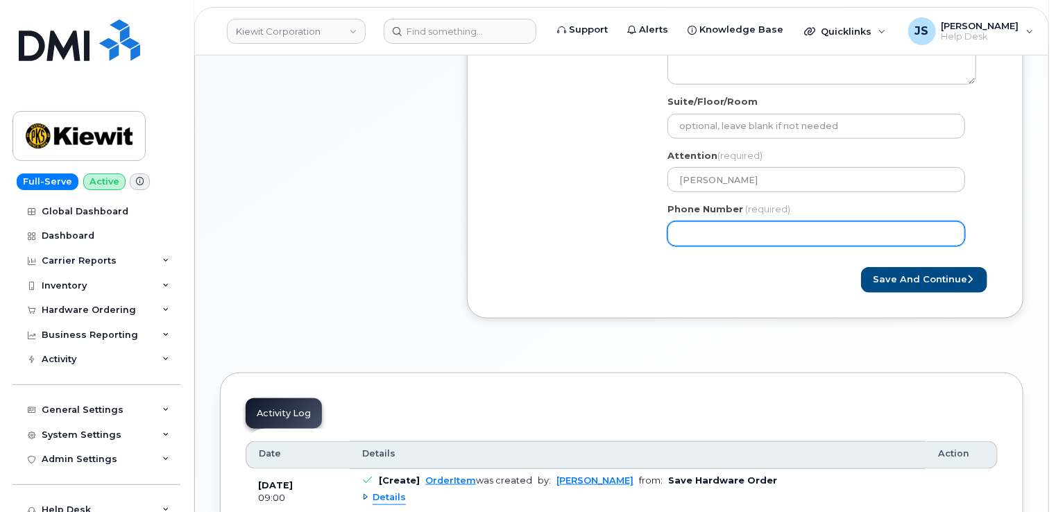
click at [712, 230] on input "Phone Number" at bounding box center [816, 233] width 298 height 25
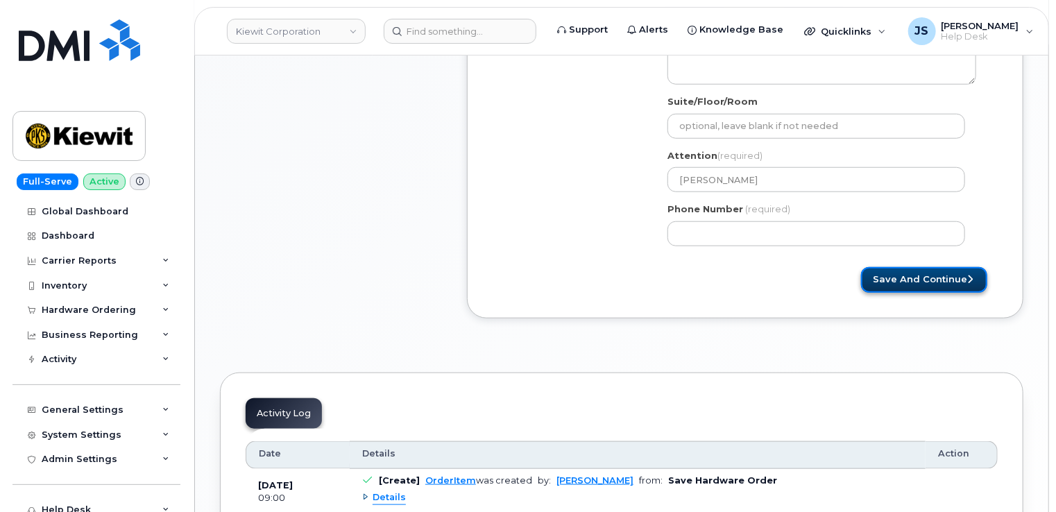
click at [970, 284] on button "Save and Continue" at bounding box center [924, 280] width 126 height 26
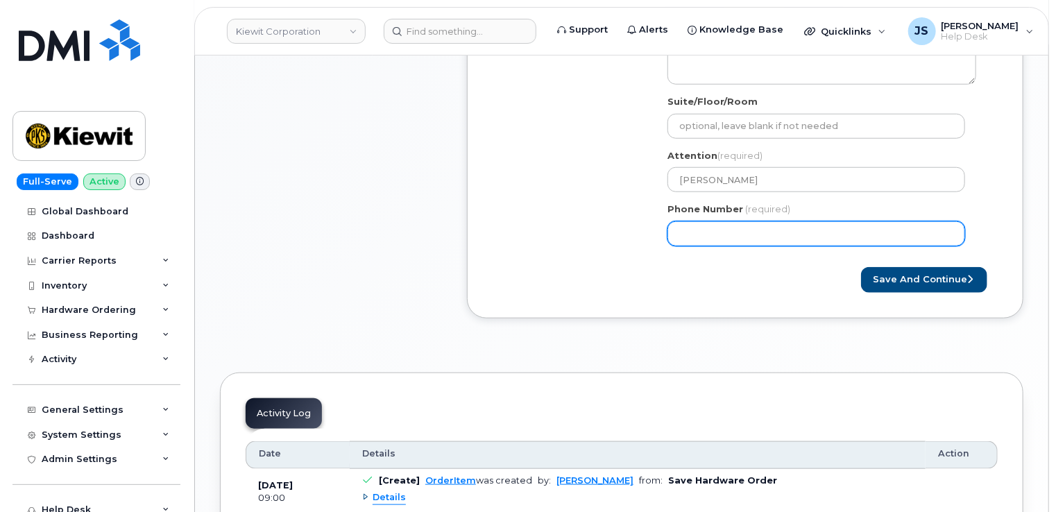
select select
type input "9139122697"
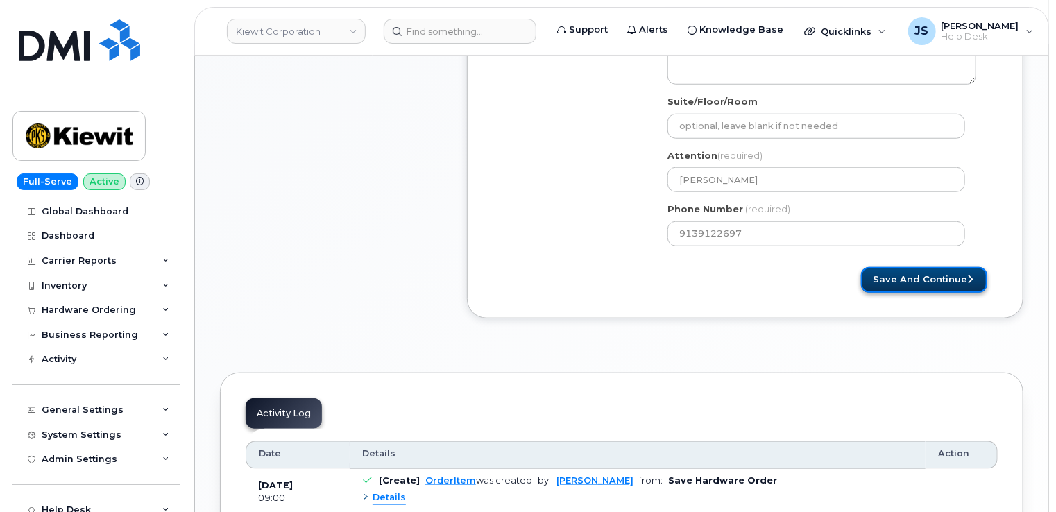
click at [968, 269] on button "Save and Continue" at bounding box center [924, 280] width 126 height 26
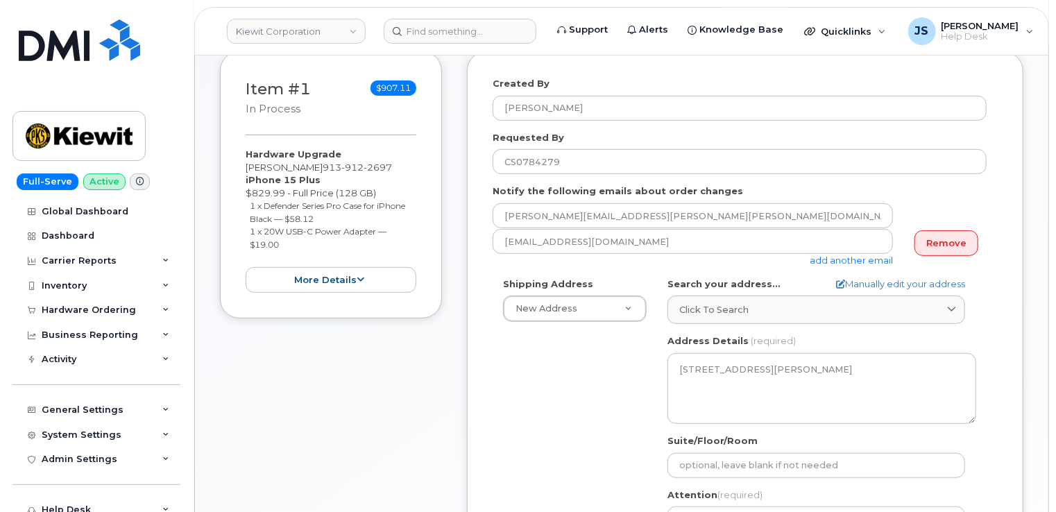
scroll to position [208, 0]
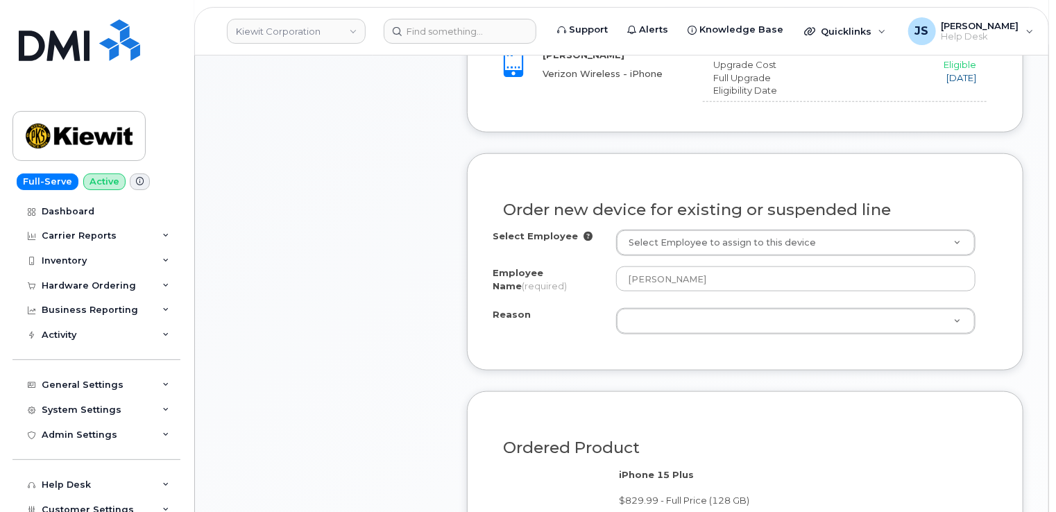
scroll to position [624, 0]
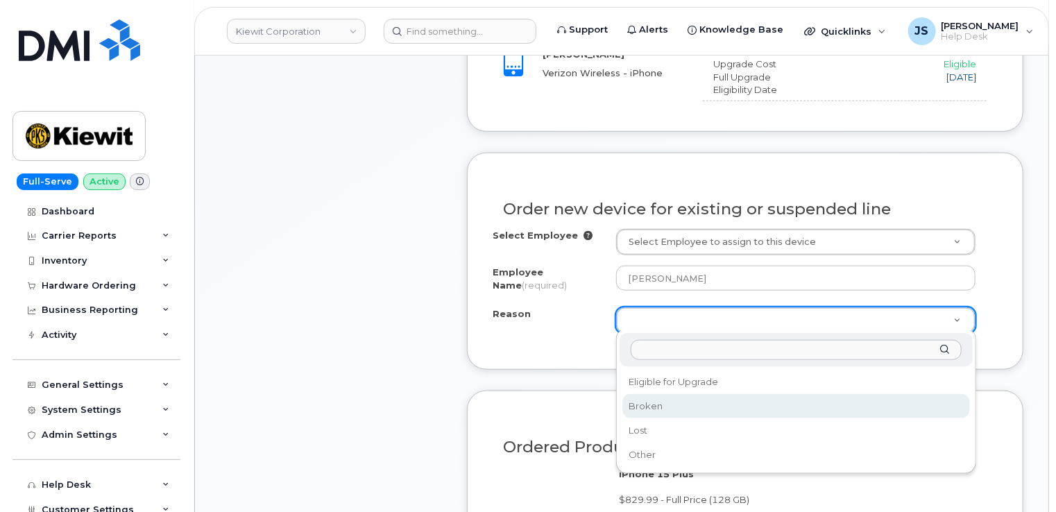
select select "broken"
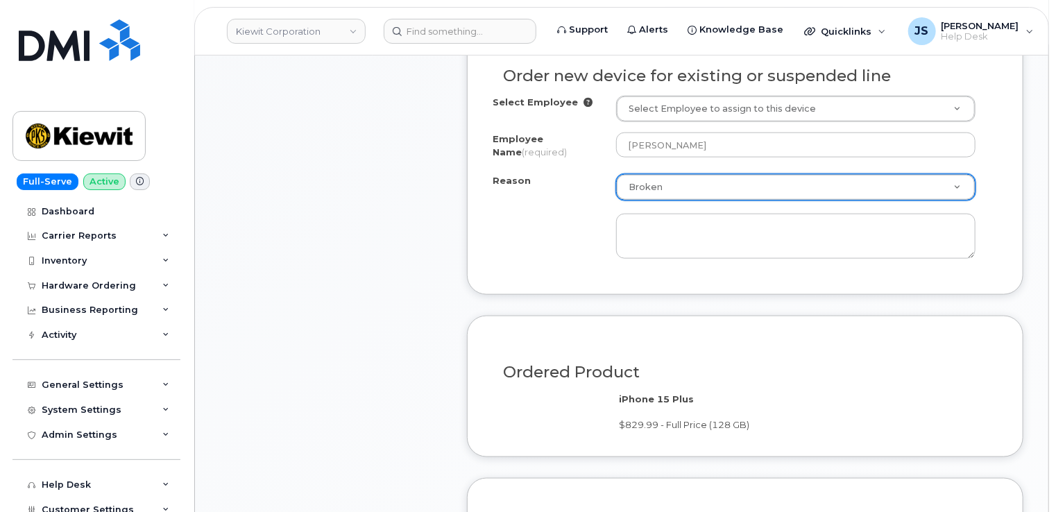
scroll to position [763, 0]
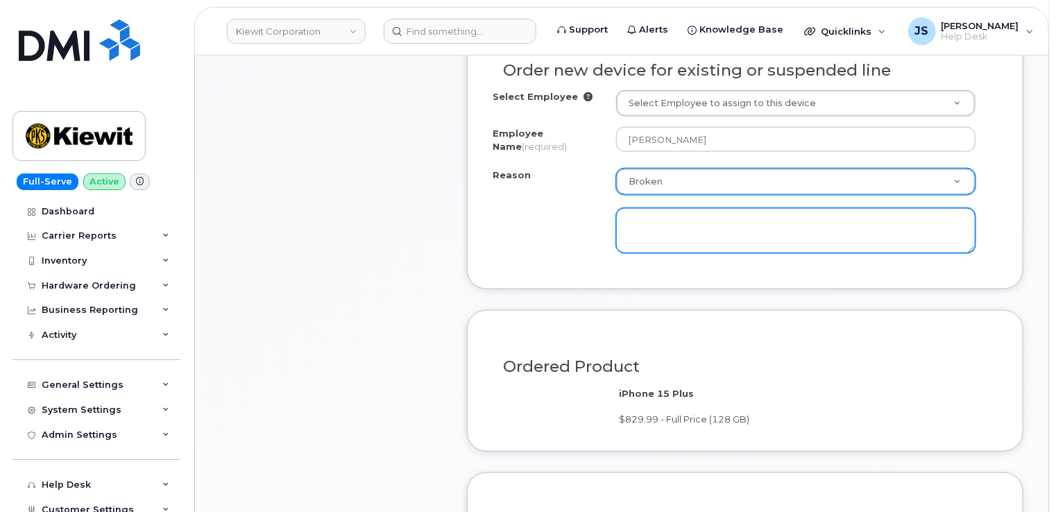
click at [705, 235] on textarea at bounding box center [795, 231] width 359 height 46
paste textarea "The speaker on my phone does not work well and the screen is cracked."
type textarea "The speaker on my phone does not work well and the screen is cracked."
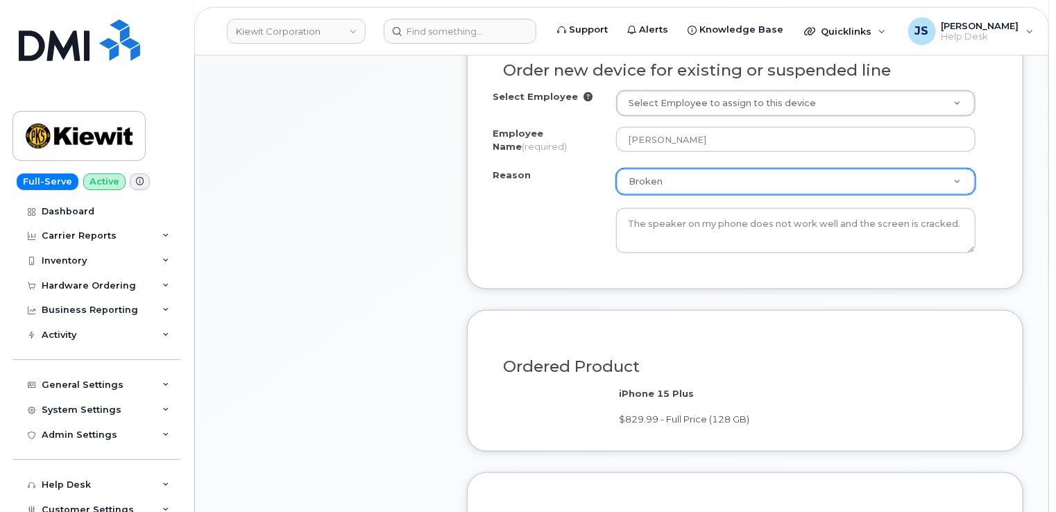
click at [526, 279] on div "Order new device for existing or suspended line Select Employee Select Employee…" at bounding box center [745, 152] width 556 height 276
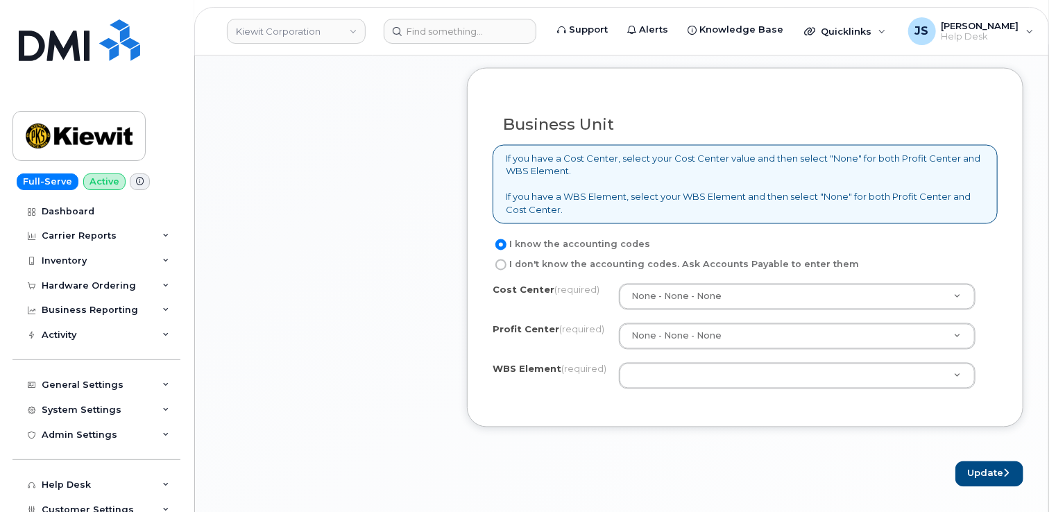
scroll to position [1179, 0]
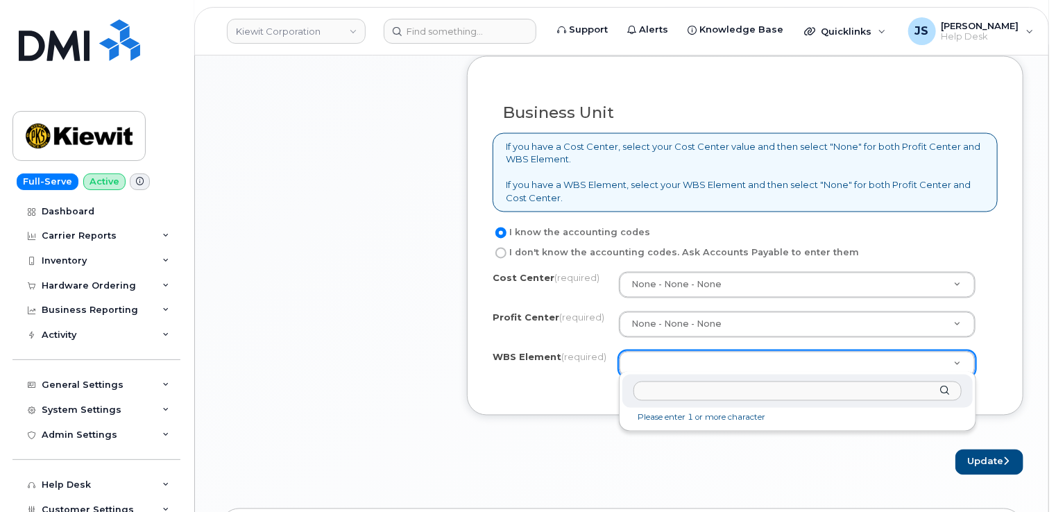
drag, startPoint x: 689, startPoint y: 350, endPoint x: 683, endPoint y: 366, distance: 17.5
type input "110222.2698"
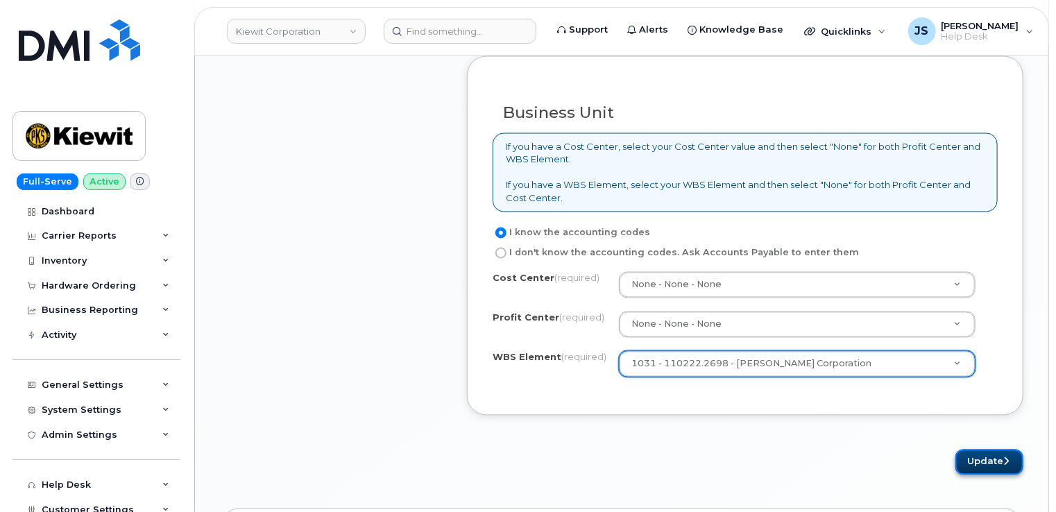
click at [977, 452] on button "Update" at bounding box center [989, 462] width 68 height 26
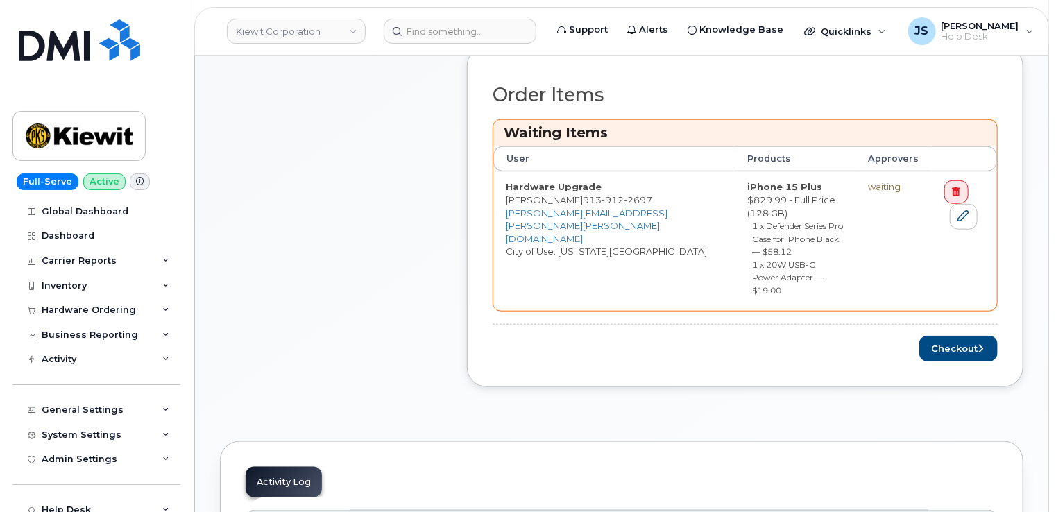
scroll to position [624, 0]
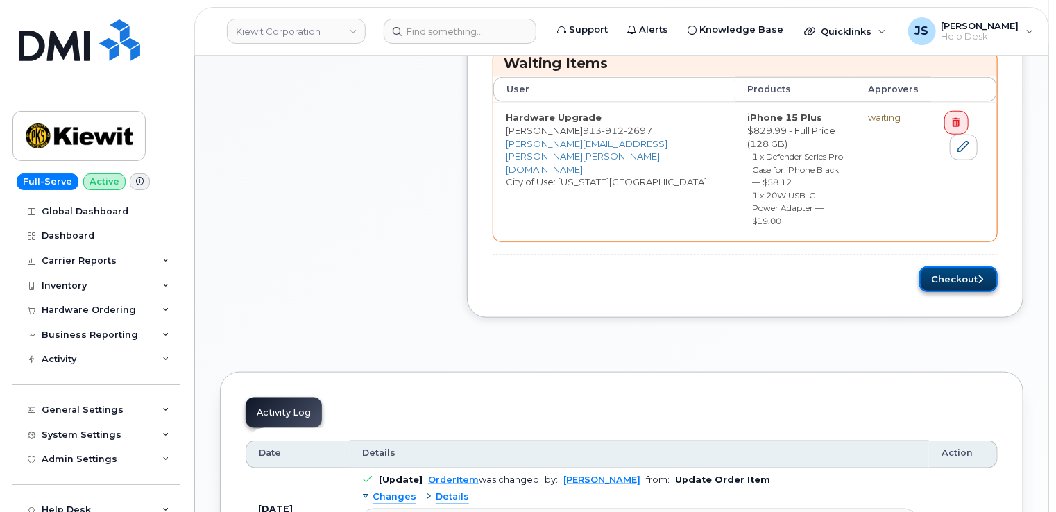
click at [941, 266] on button "Checkout" at bounding box center [958, 279] width 78 height 26
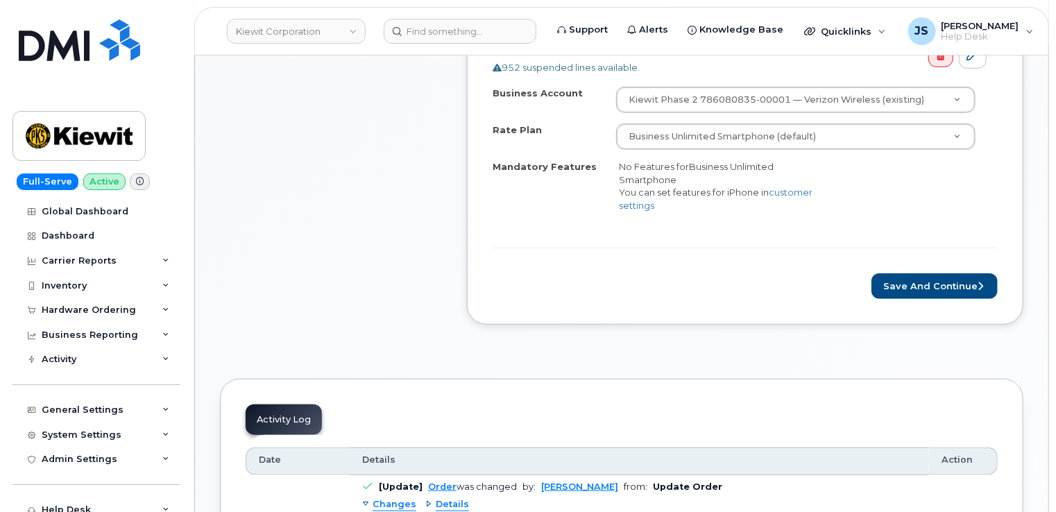
scroll to position [555, 0]
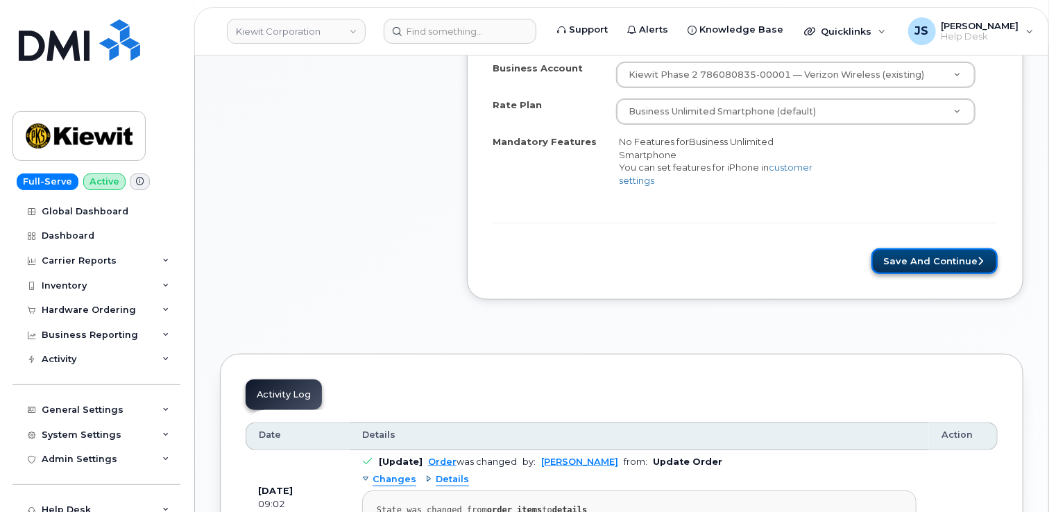
click at [910, 261] on button "Save and Continue" at bounding box center [934, 261] width 126 height 26
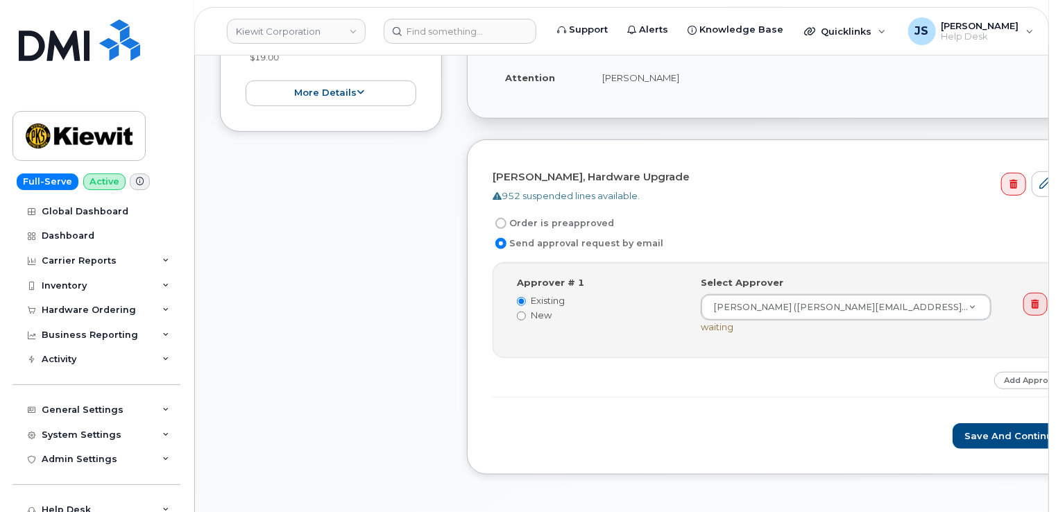
scroll to position [347, 0]
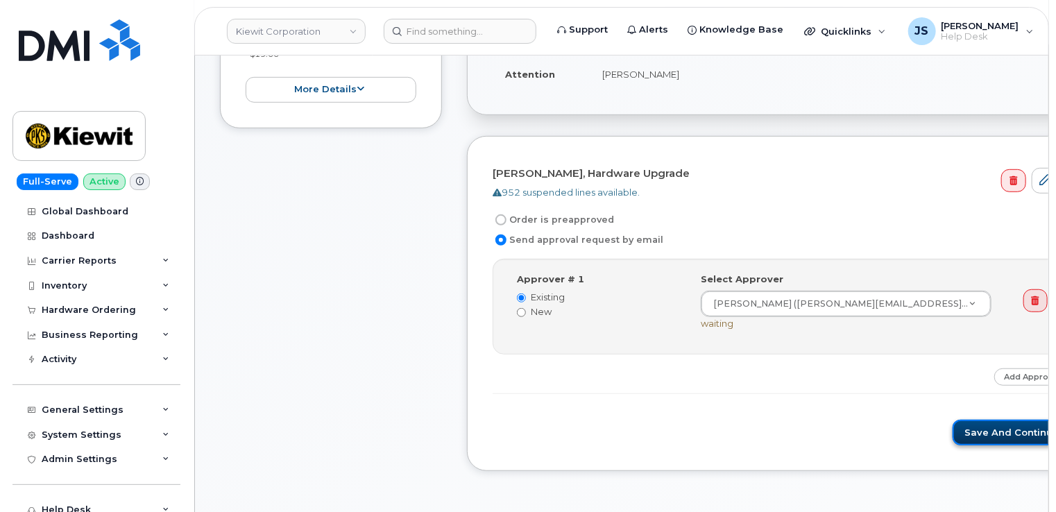
click at [952, 429] on button "Save and Continue" at bounding box center [1011, 433] width 118 height 26
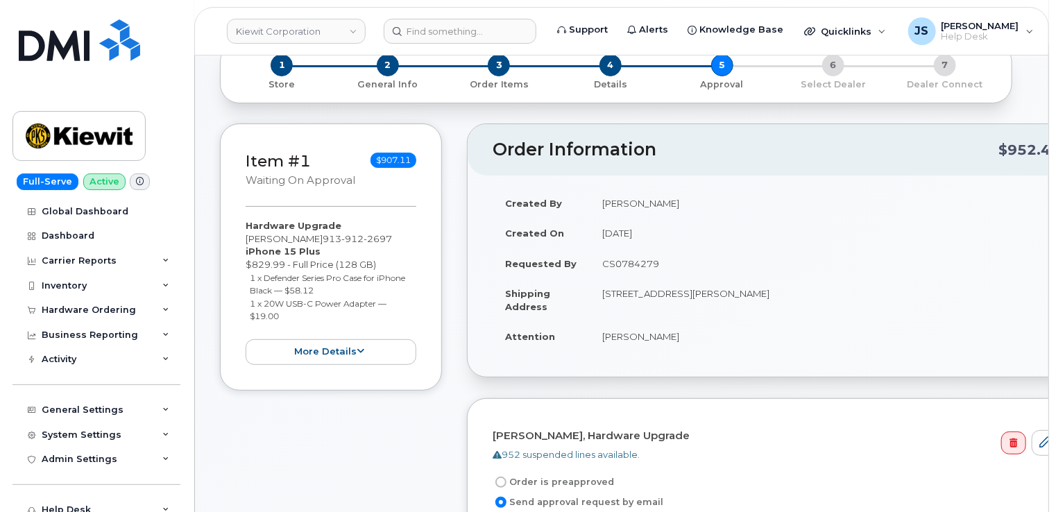
scroll to position [0, 0]
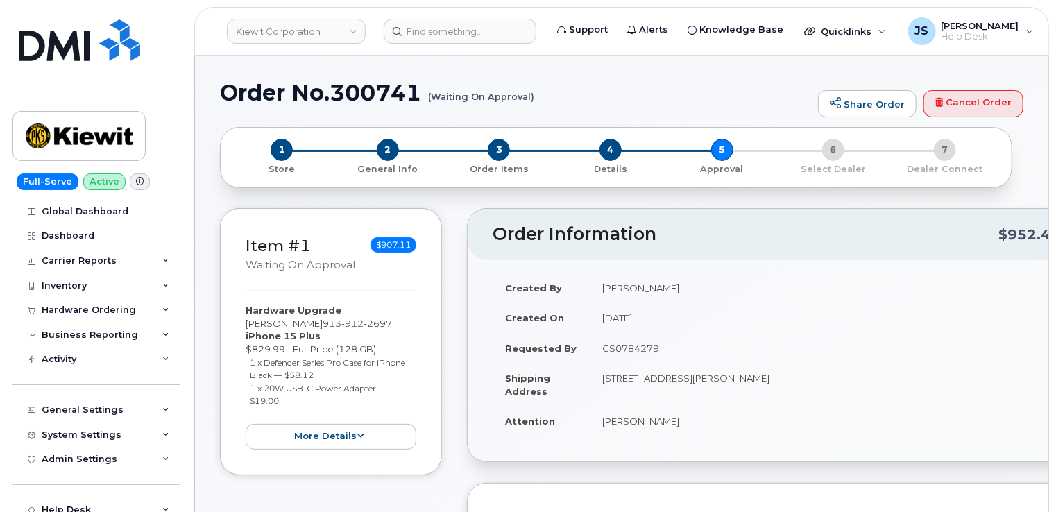
click at [363, 85] on h1 "Order No.300741 (Waiting On Approval)" at bounding box center [515, 92] width 591 height 24
copy h1 "300741"
